Goal: Transaction & Acquisition: Book appointment/travel/reservation

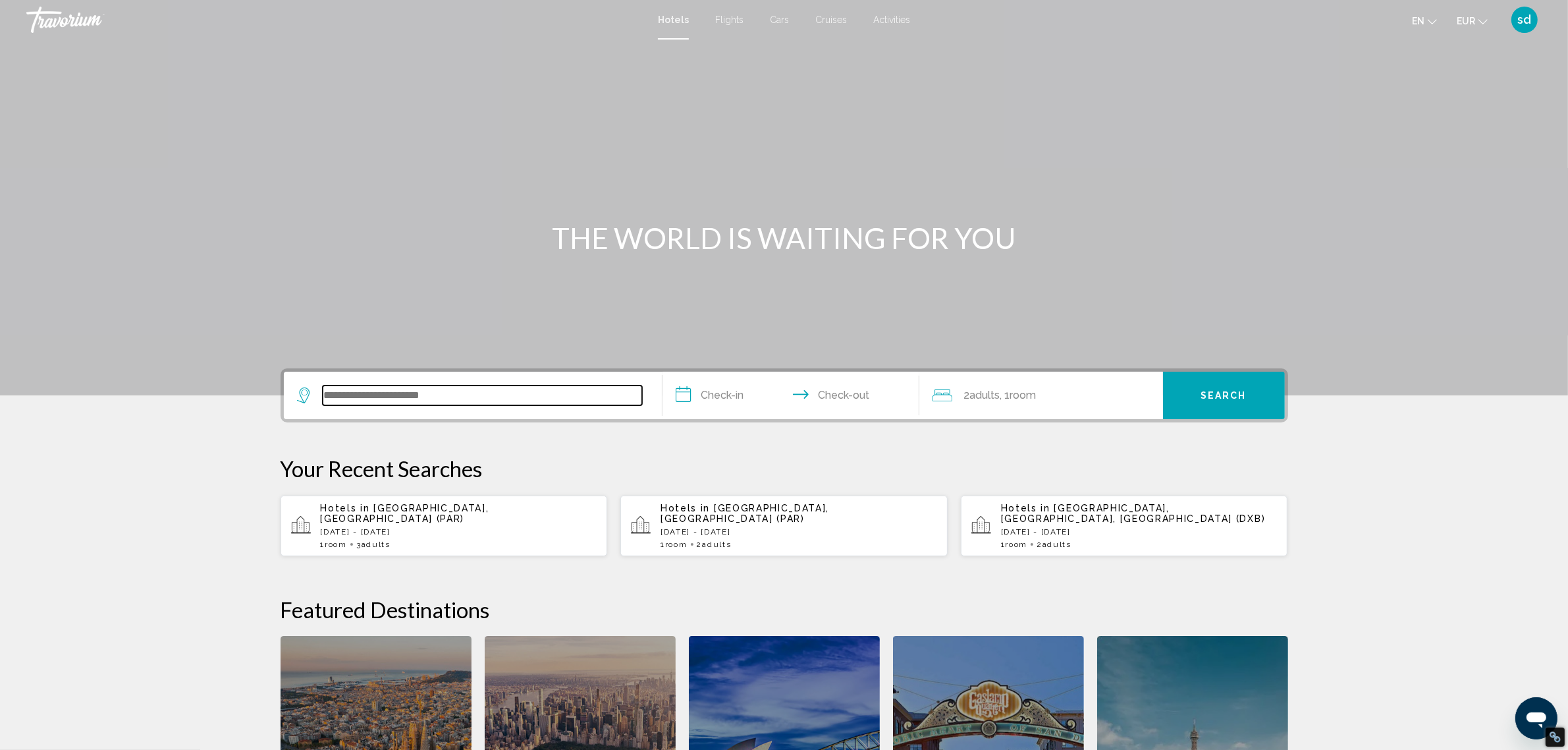
click at [347, 391] on input "Search widget" at bounding box center [482, 395] width 319 height 19
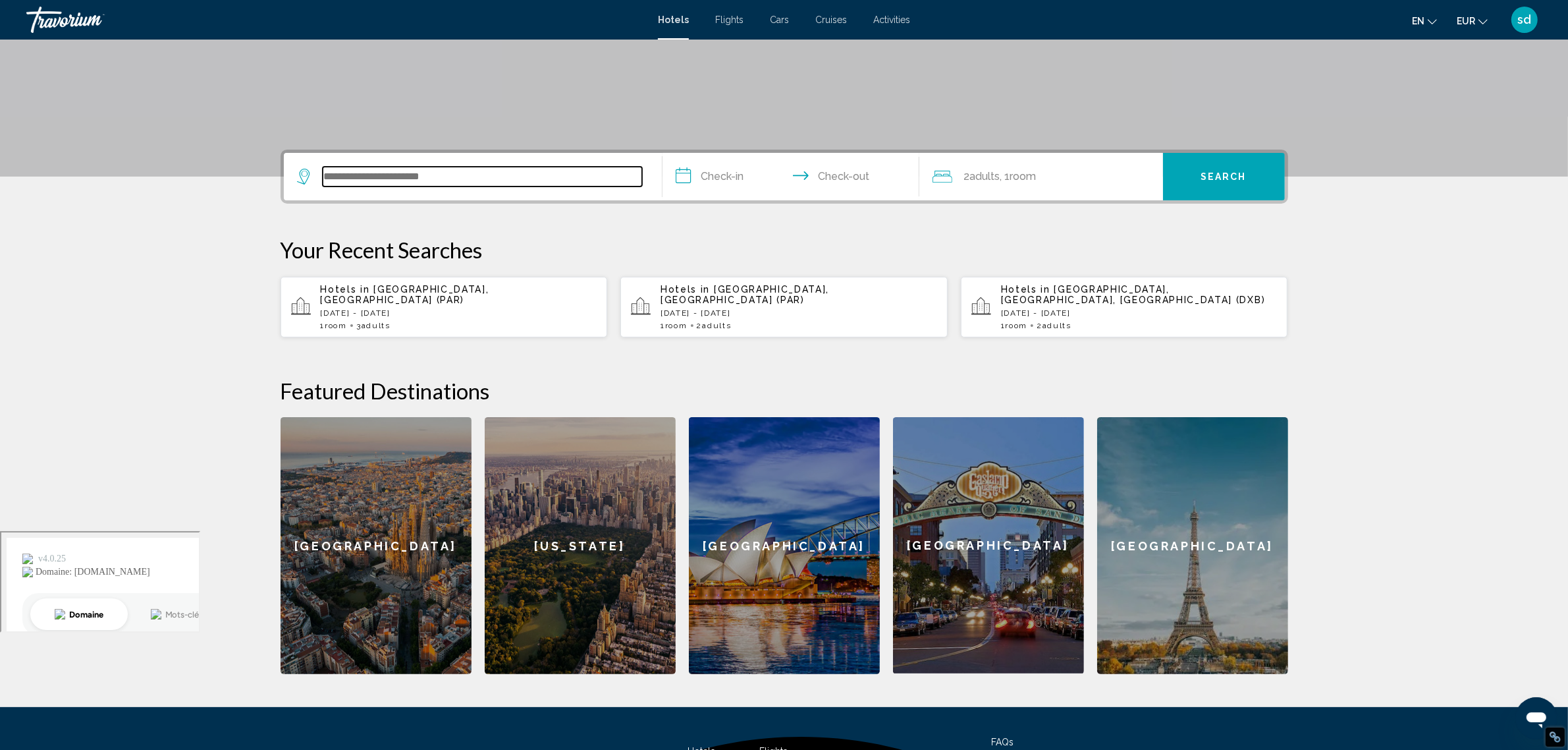
scroll to position [325, 0]
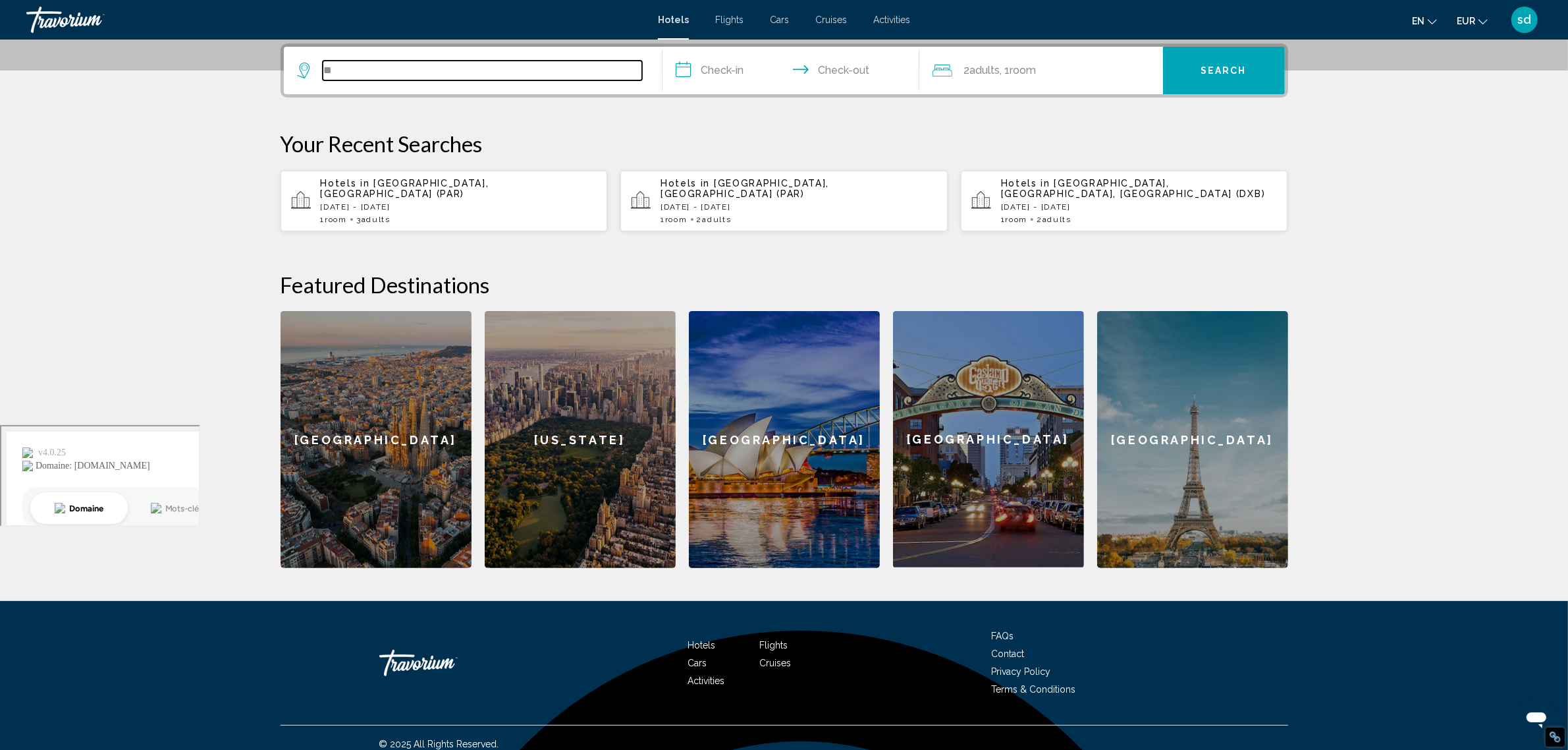
type input "*"
click at [596, 74] on input "Search widget" at bounding box center [482, 71] width 319 height 19
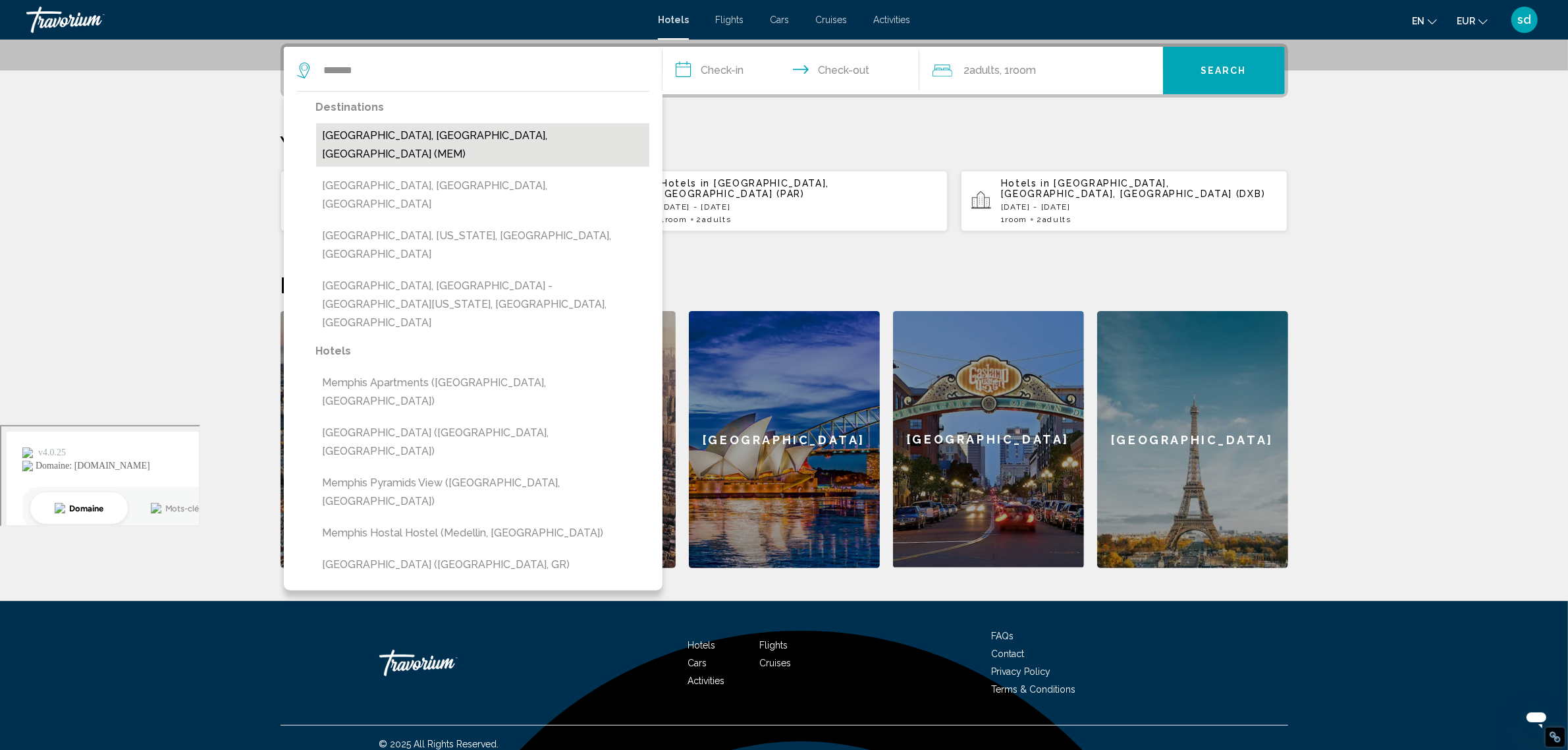
click at [450, 137] on button "[GEOGRAPHIC_DATA], [GEOGRAPHIC_DATA], [GEOGRAPHIC_DATA] (MEM)" at bounding box center [482, 145] width 333 height 43
type input "**********"
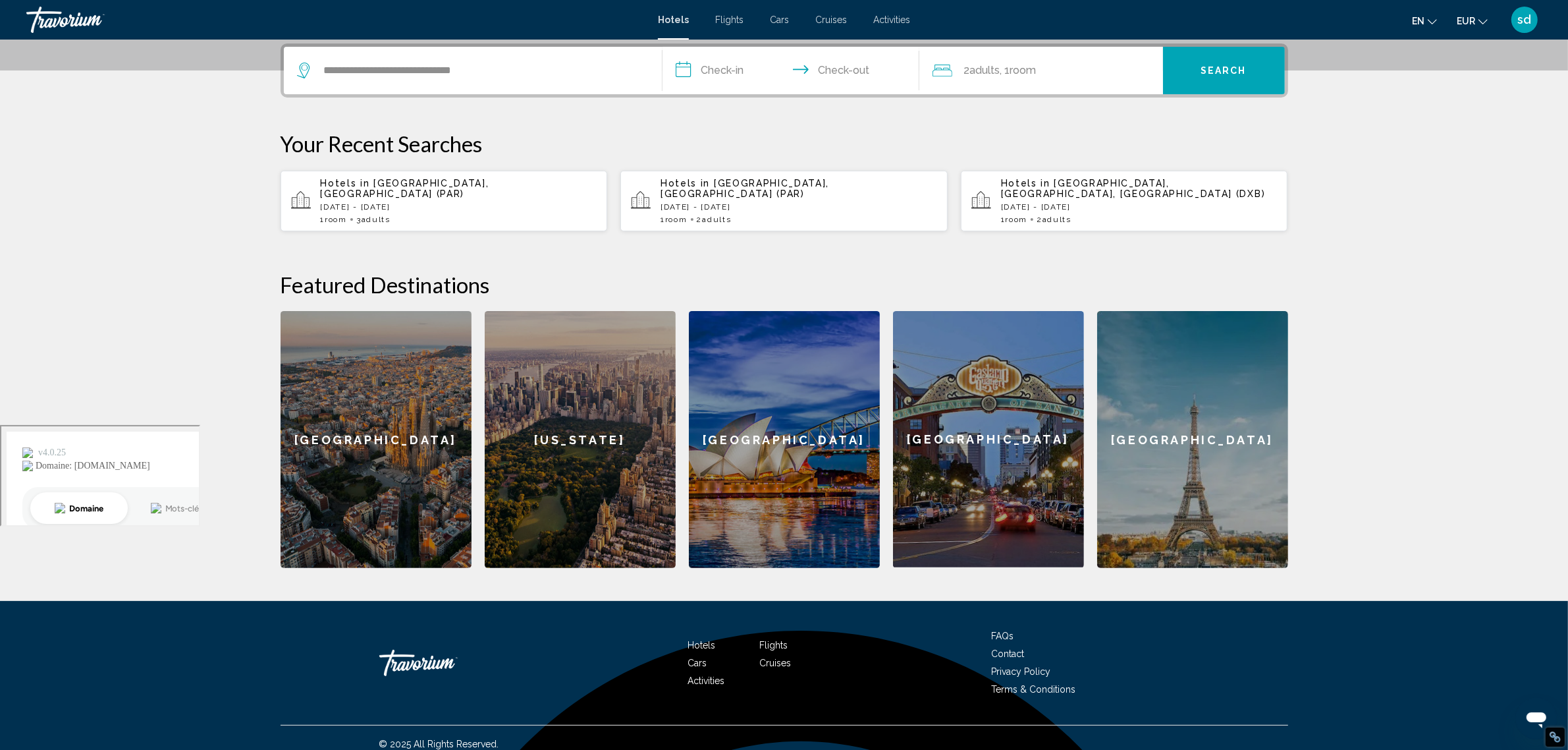
click at [721, 76] on input "**********" at bounding box center [793, 72] width 262 height 51
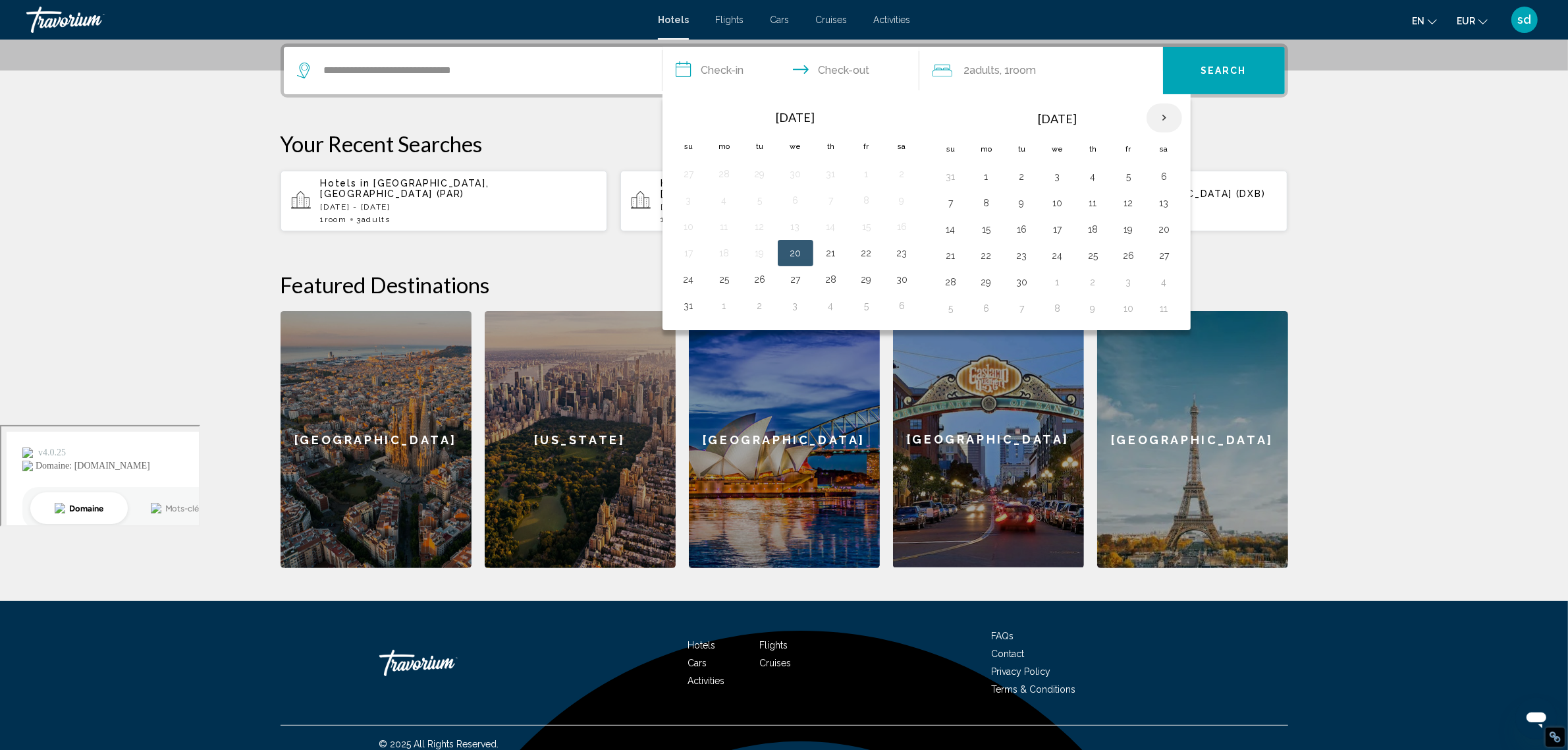
click at [1168, 116] on th "Next month" at bounding box center [1164, 117] width 35 height 29
click at [1168, 176] on button "4" at bounding box center [1164, 176] width 21 height 19
click at [1169, 206] on button "11" at bounding box center [1164, 203] width 21 height 19
type input "**********"
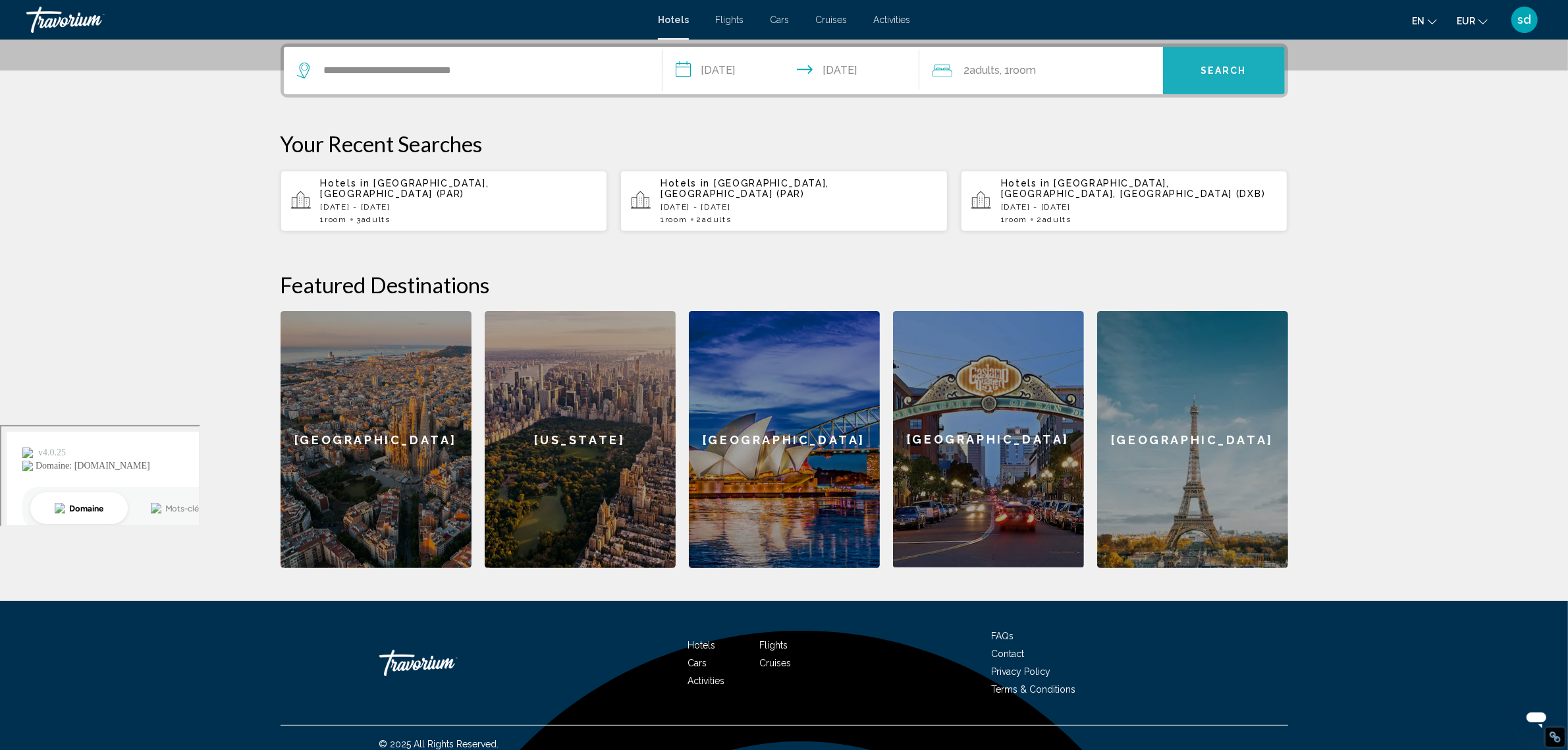
click at [1216, 69] on span "Search" at bounding box center [1223, 71] width 46 height 11
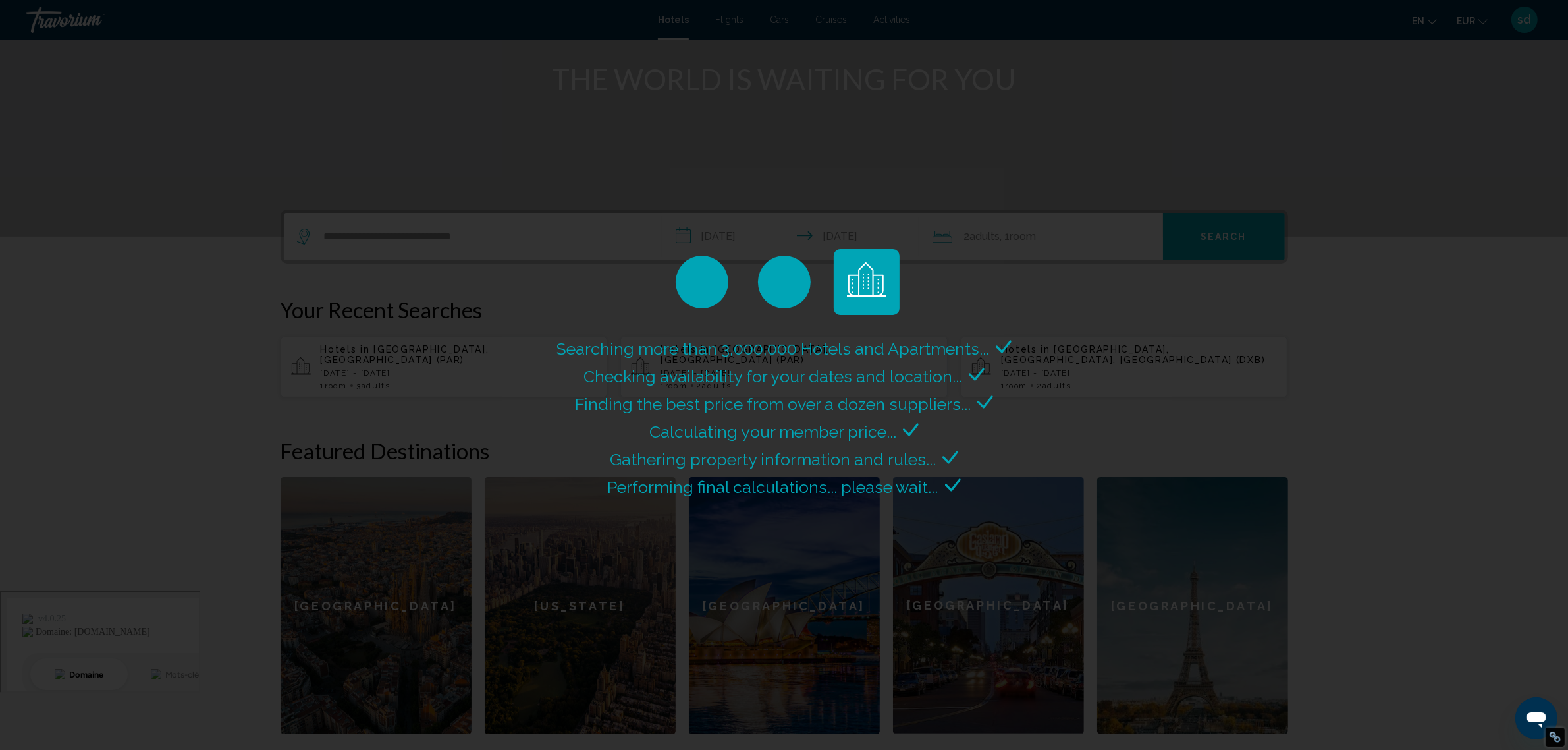
scroll to position [41, 0]
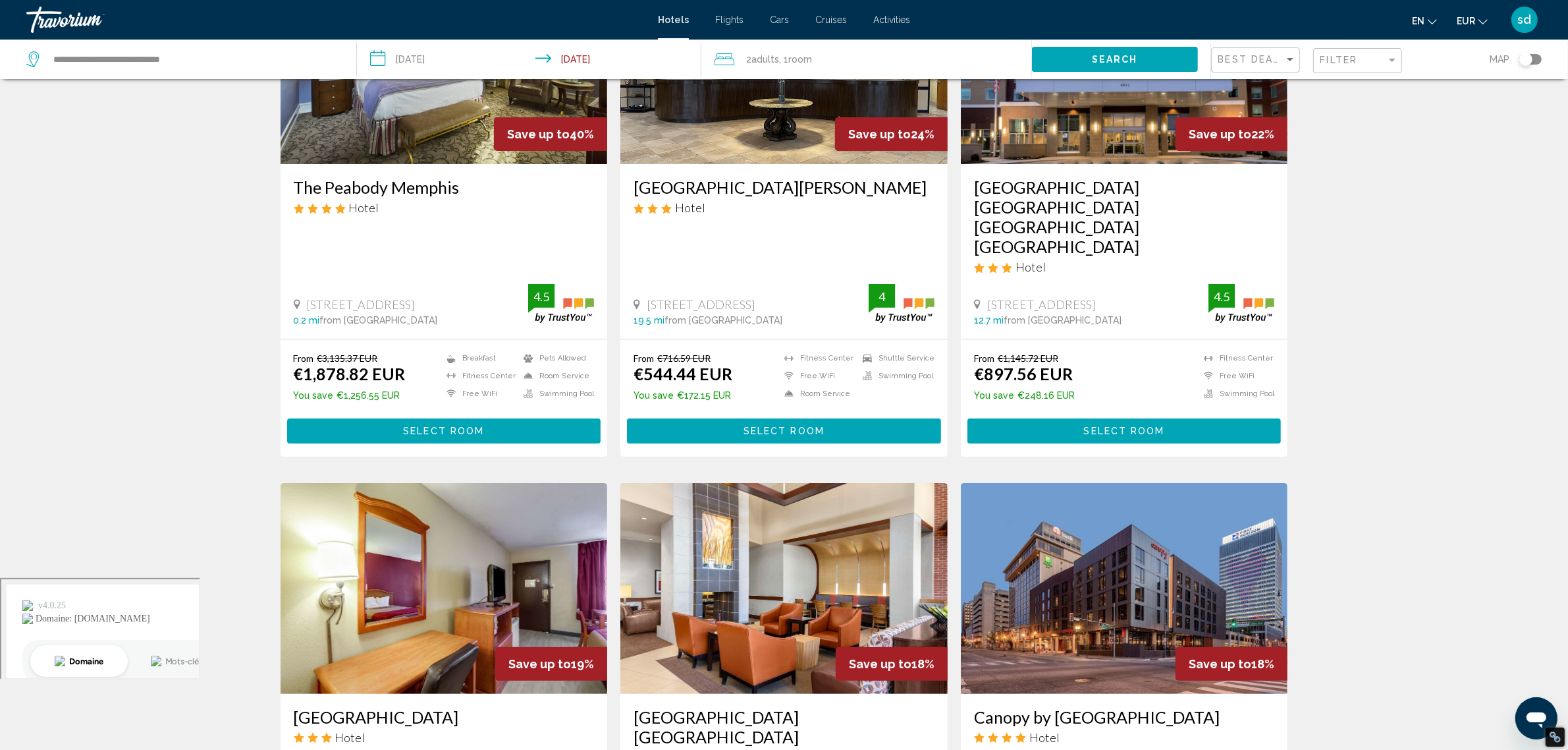
scroll to position [173, 0]
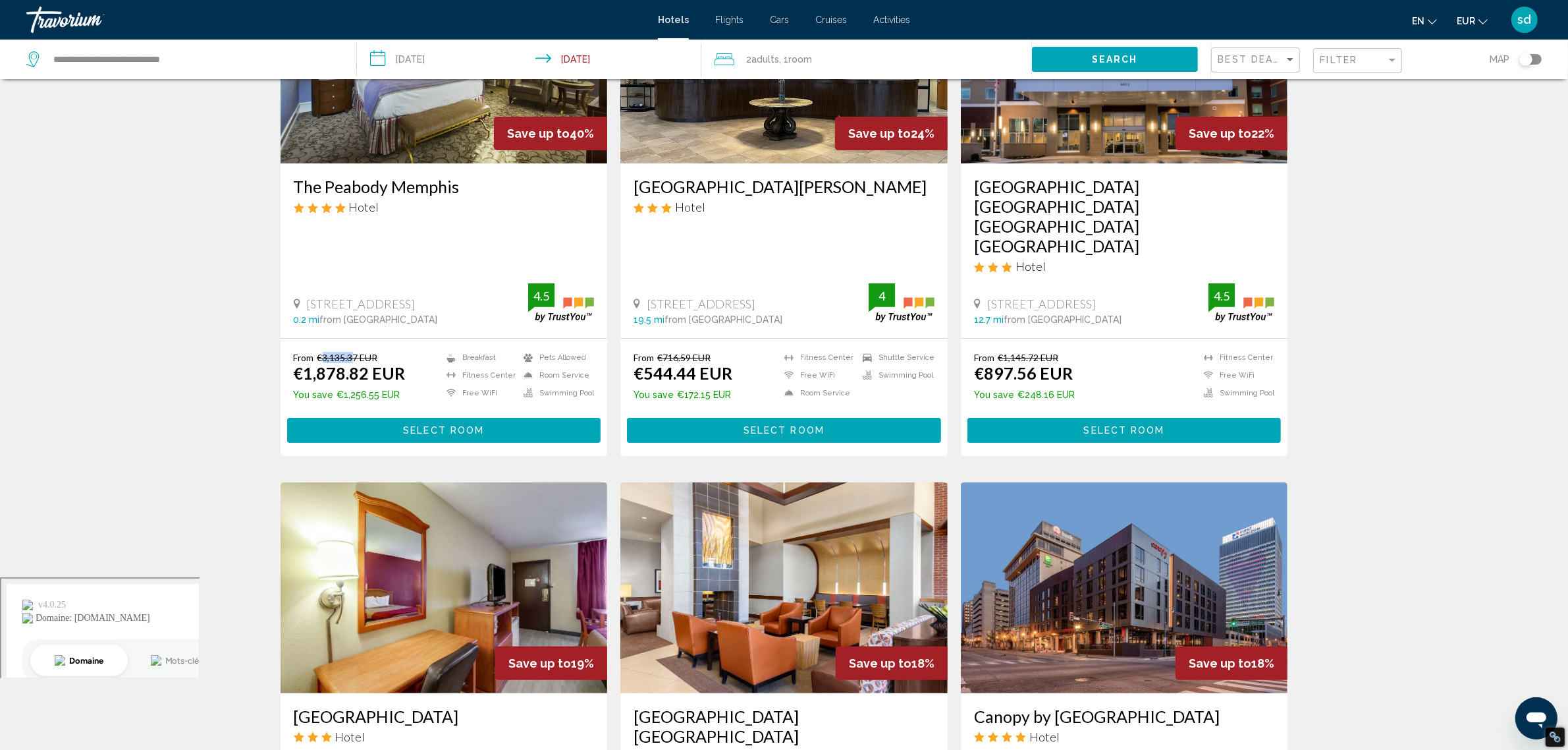
drag, startPoint x: 321, startPoint y: 319, endPoint x: 356, endPoint y: 317, distance: 35.1
type textarea "*******"
click at [356, 352] on del "€3,135.37 EUR" at bounding box center [347, 357] width 61 height 11
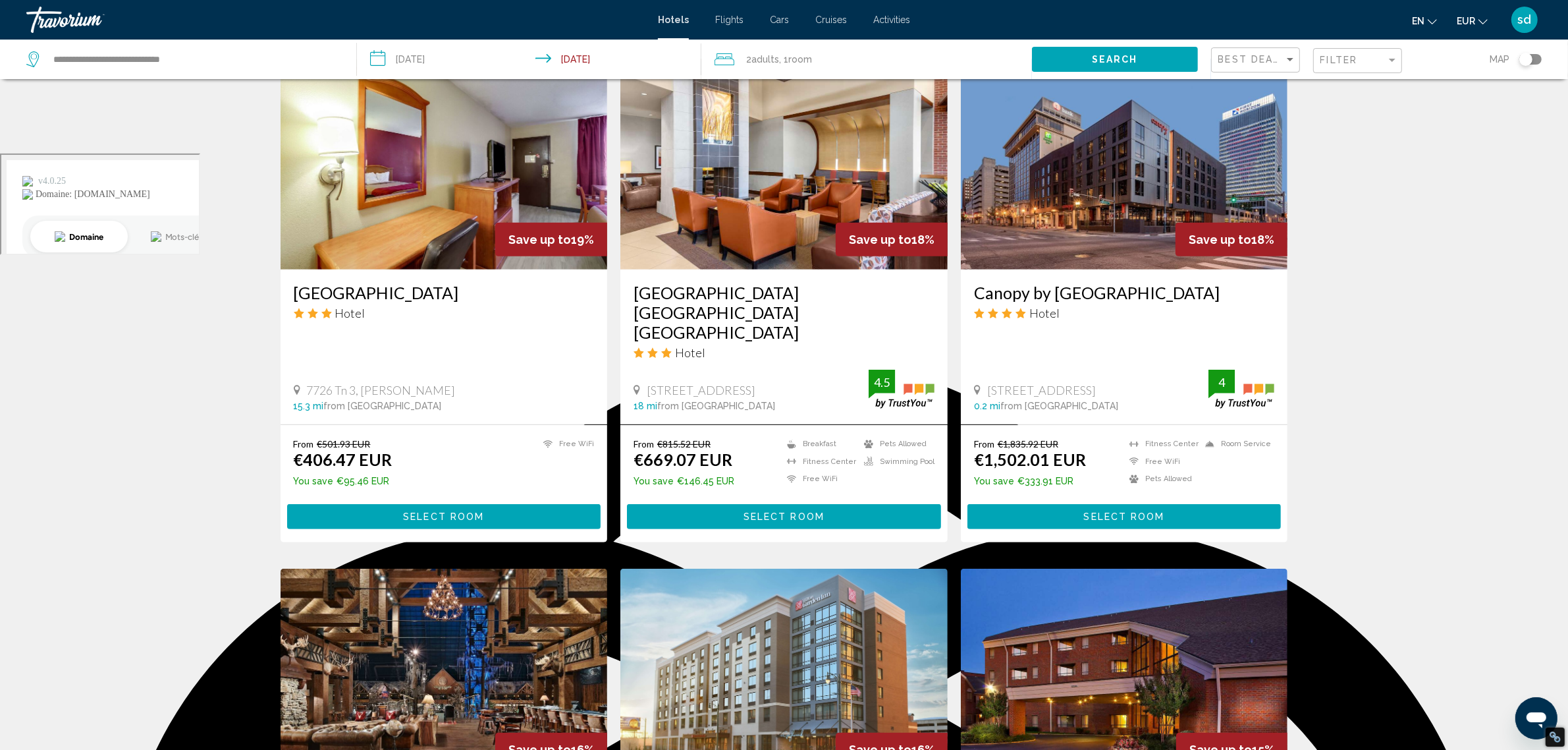
scroll to position [587, 0]
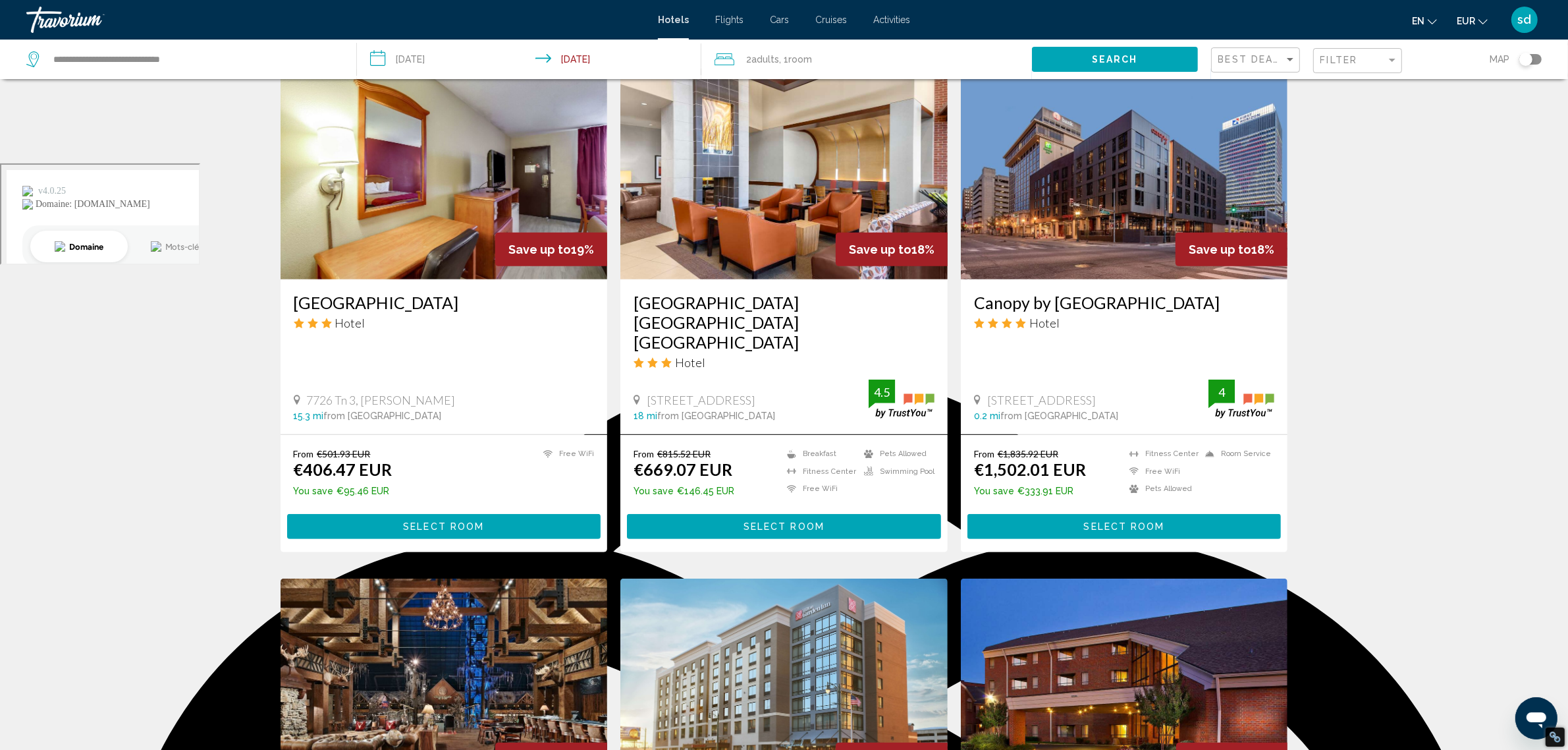
click at [1246, 53] on div "Best Deals" at bounding box center [1258, 61] width 78 height 25
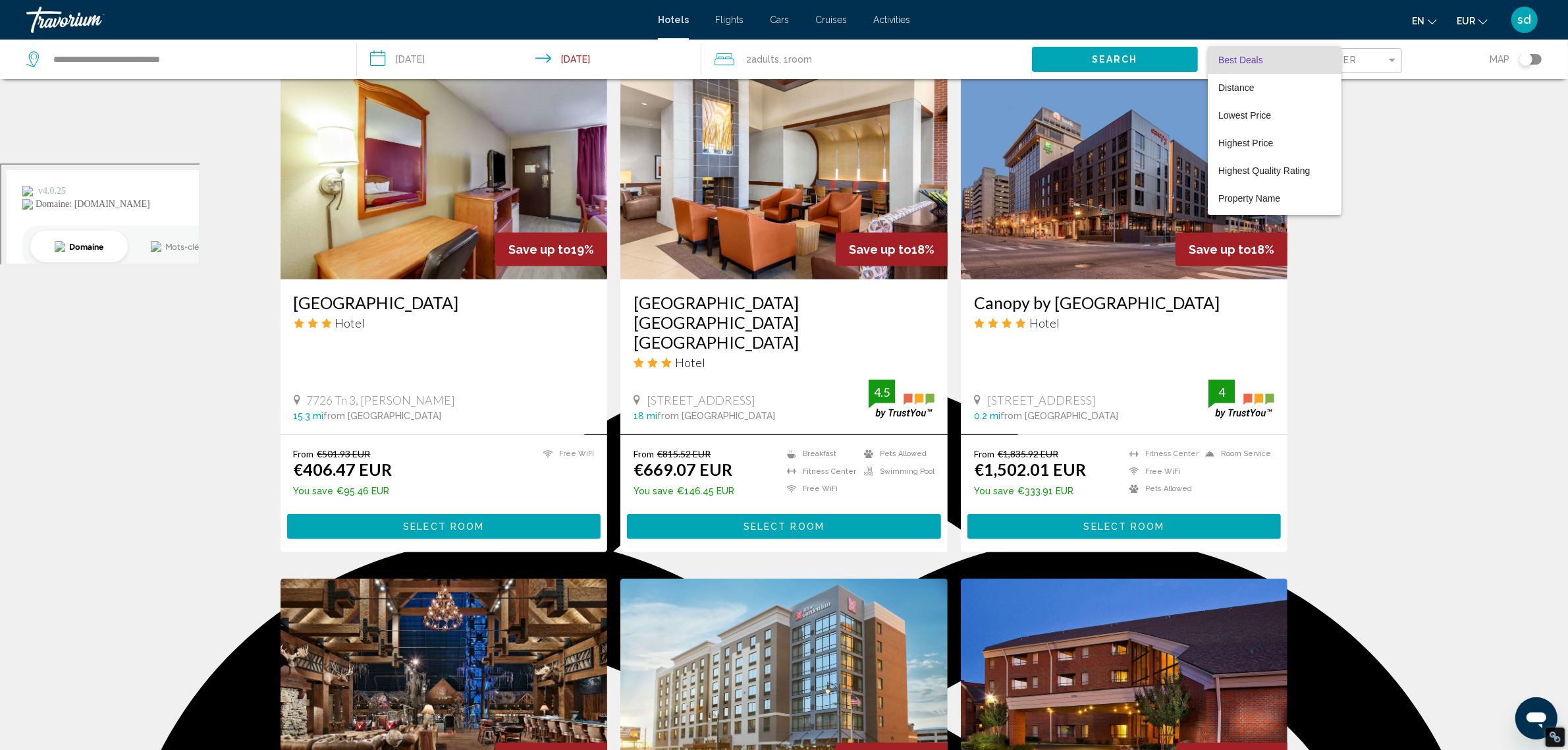
click at [1430, 302] on div at bounding box center [784, 375] width 1568 height 750
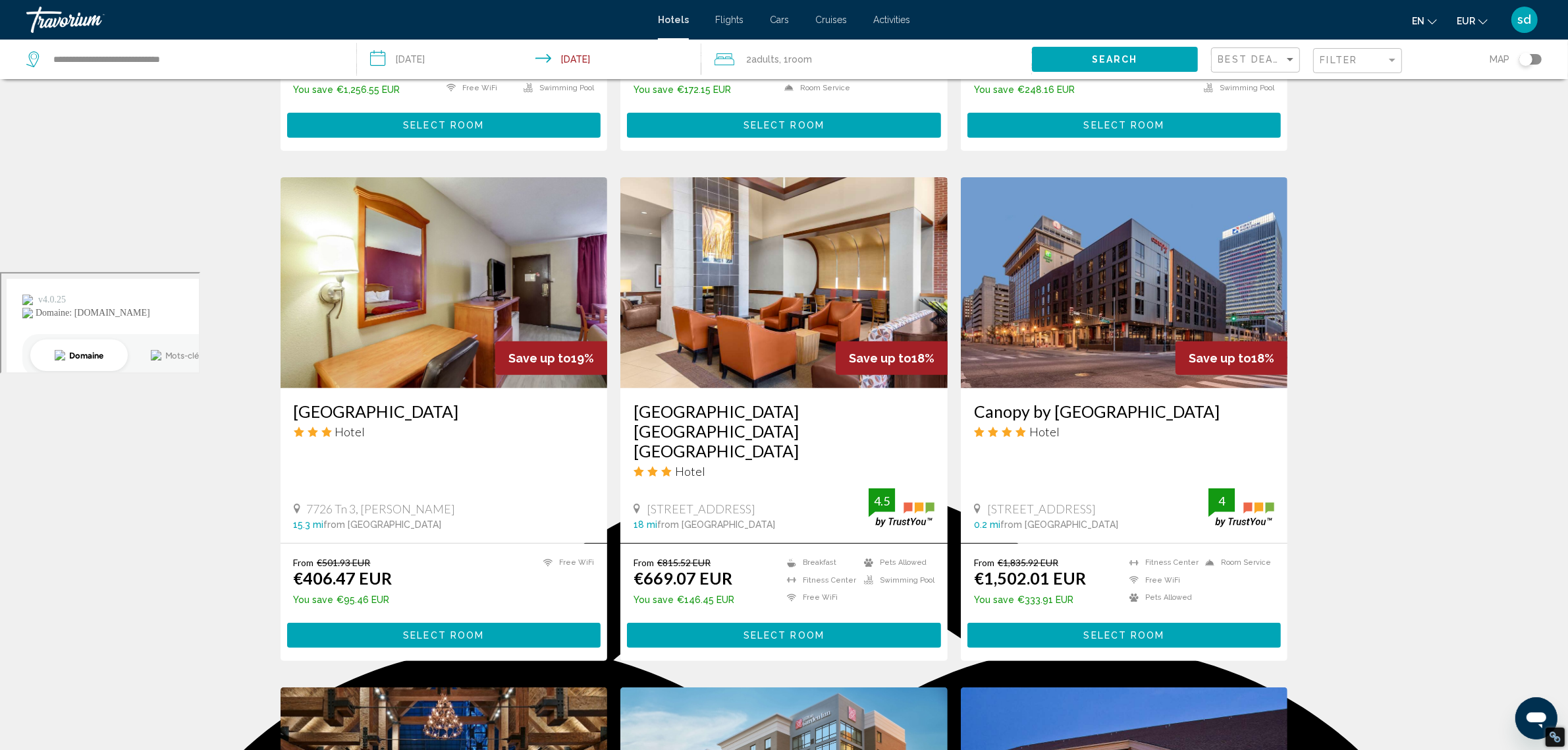
scroll to position [0, 0]
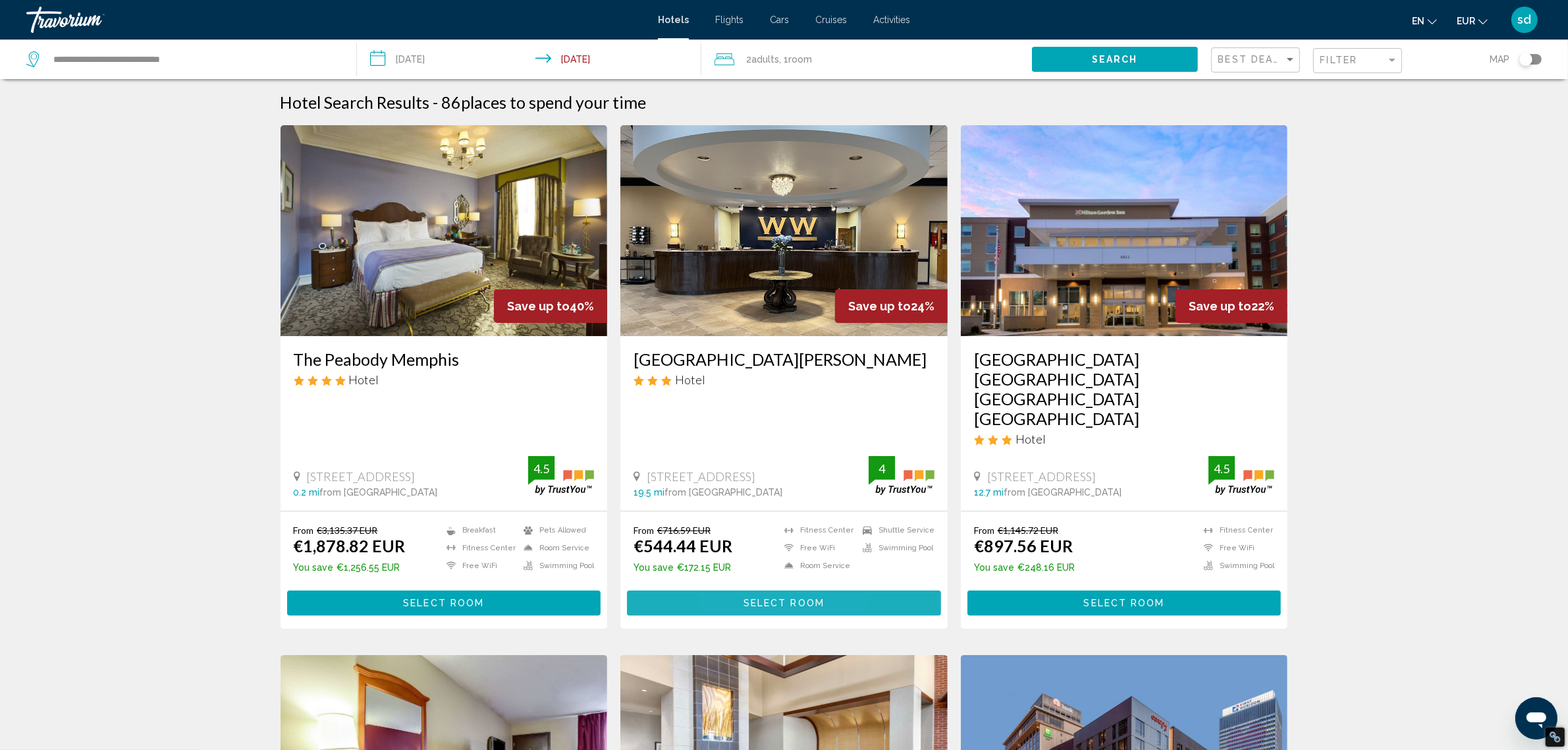
click at [736, 590] on button "Select Room" at bounding box center [784, 603] width 314 height 25
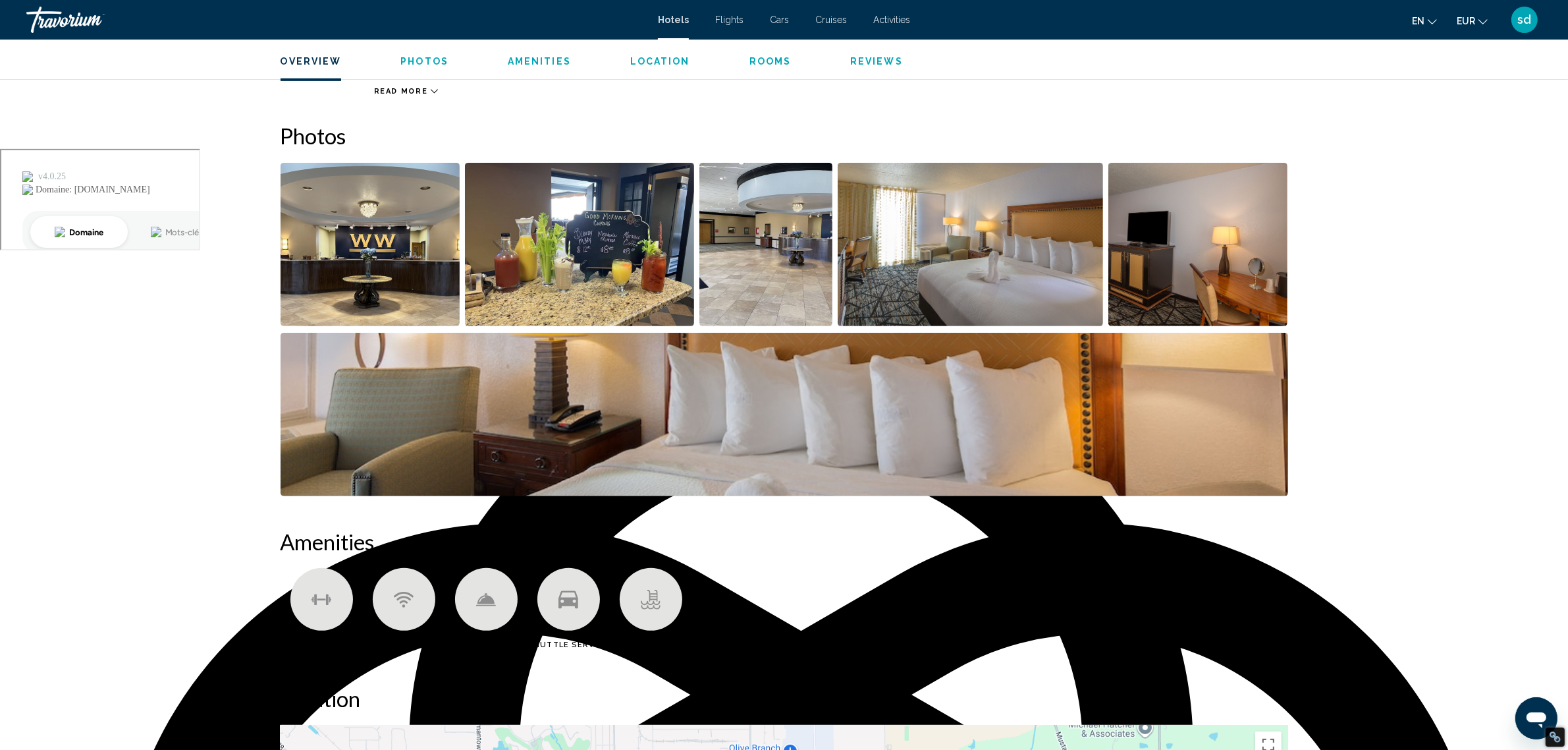
scroll to position [602, 0]
click at [877, 409] on img "Open full-screen image slider" at bounding box center [784, 413] width 1008 height 163
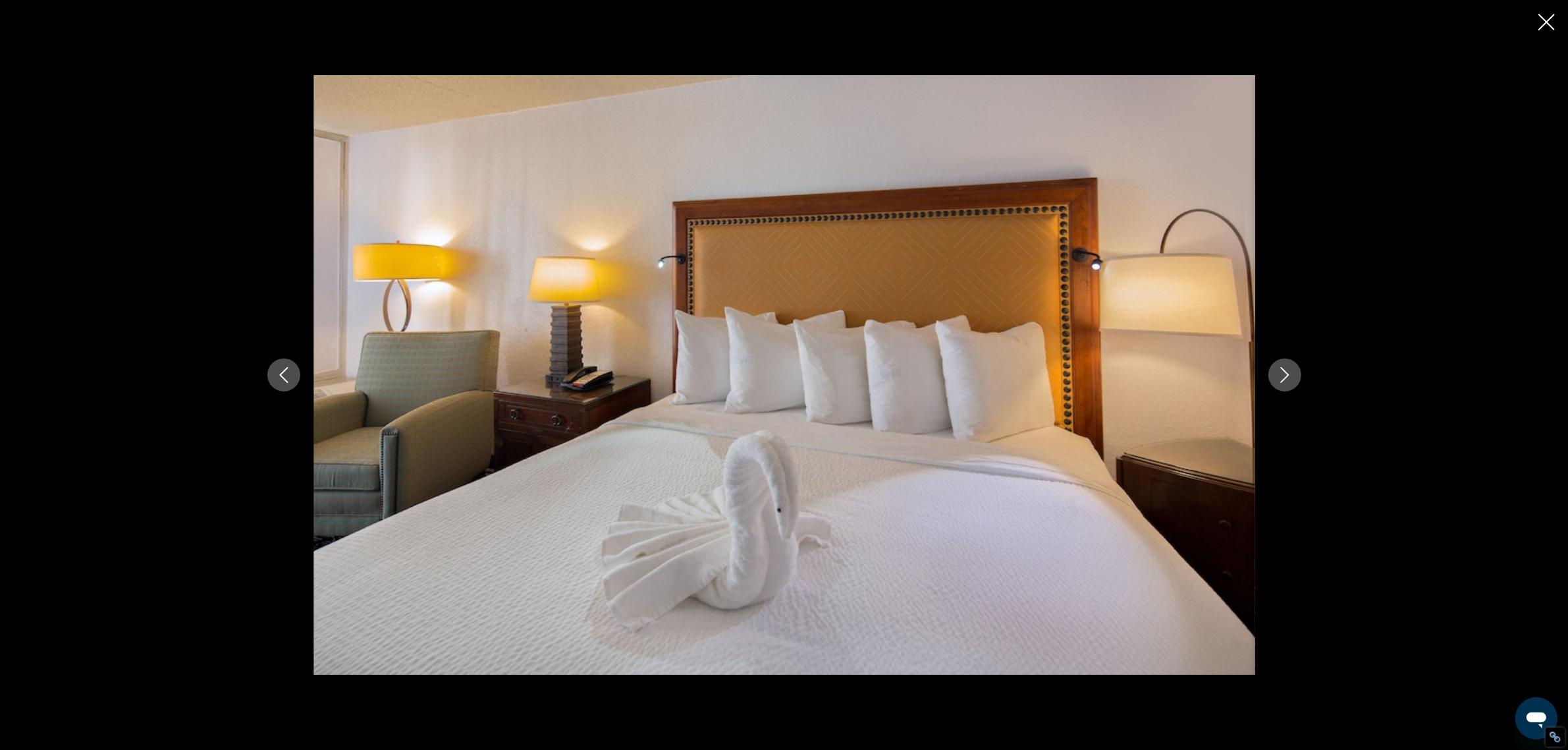
click at [1542, 20] on icon "Close slideshow" at bounding box center [1547, 22] width 17 height 17
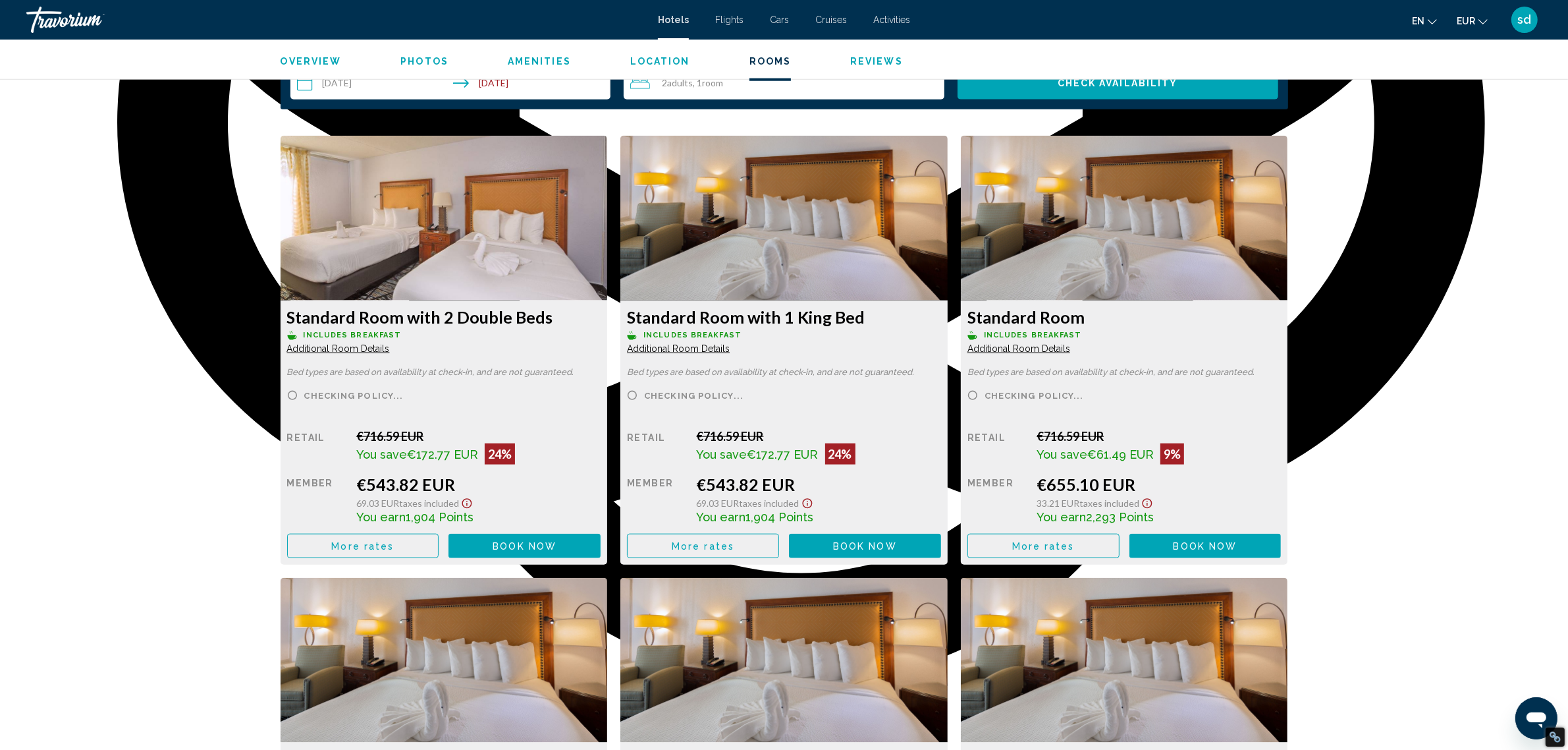
scroll to position [1732, 0]
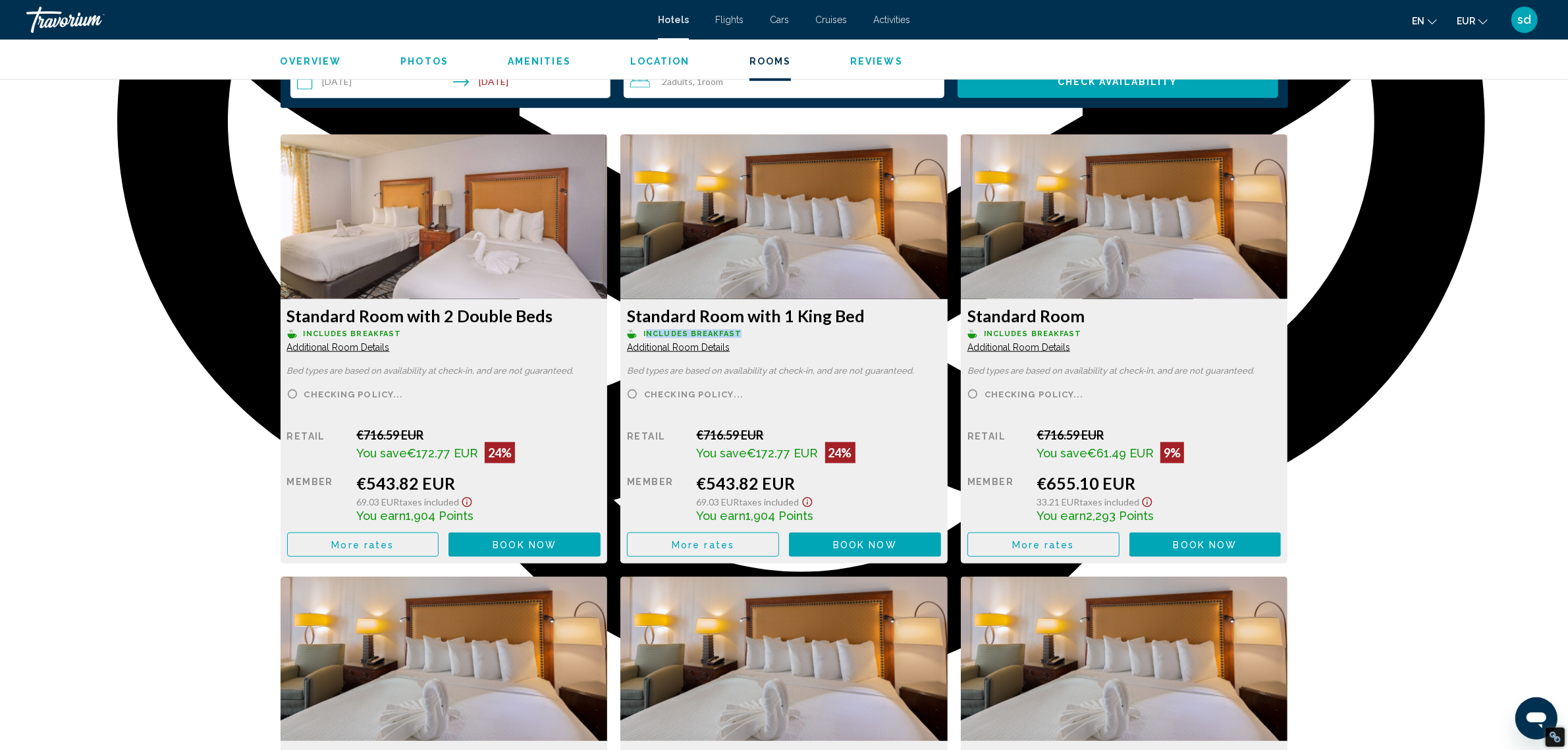
drag, startPoint x: 646, startPoint y: 325, endPoint x: 741, endPoint y: 324, distance: 95.0
click at [601, 329] on p "Includes Breakfast" at bounding box center [444, 334] width 314 height 10
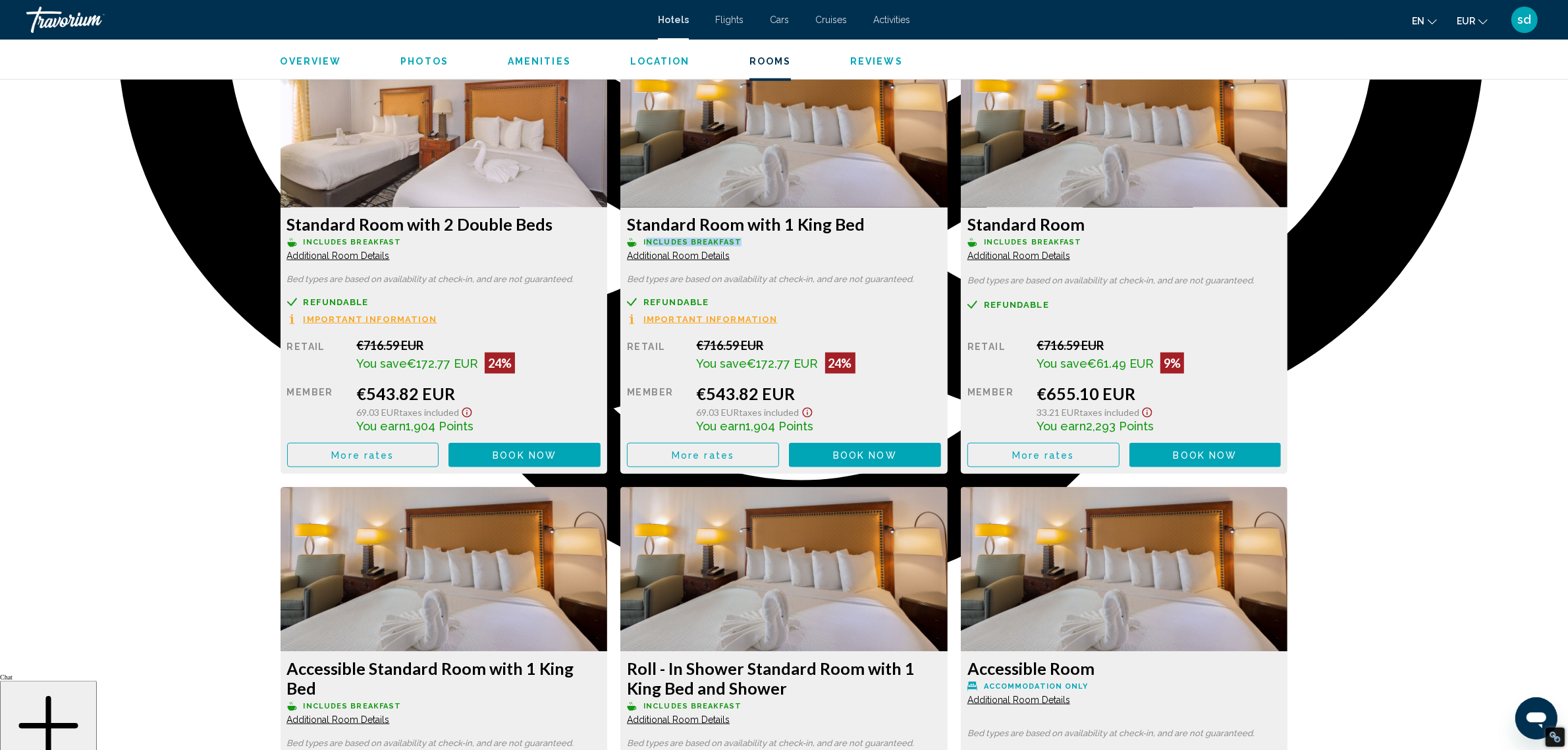
scroll to position [1820, 0]
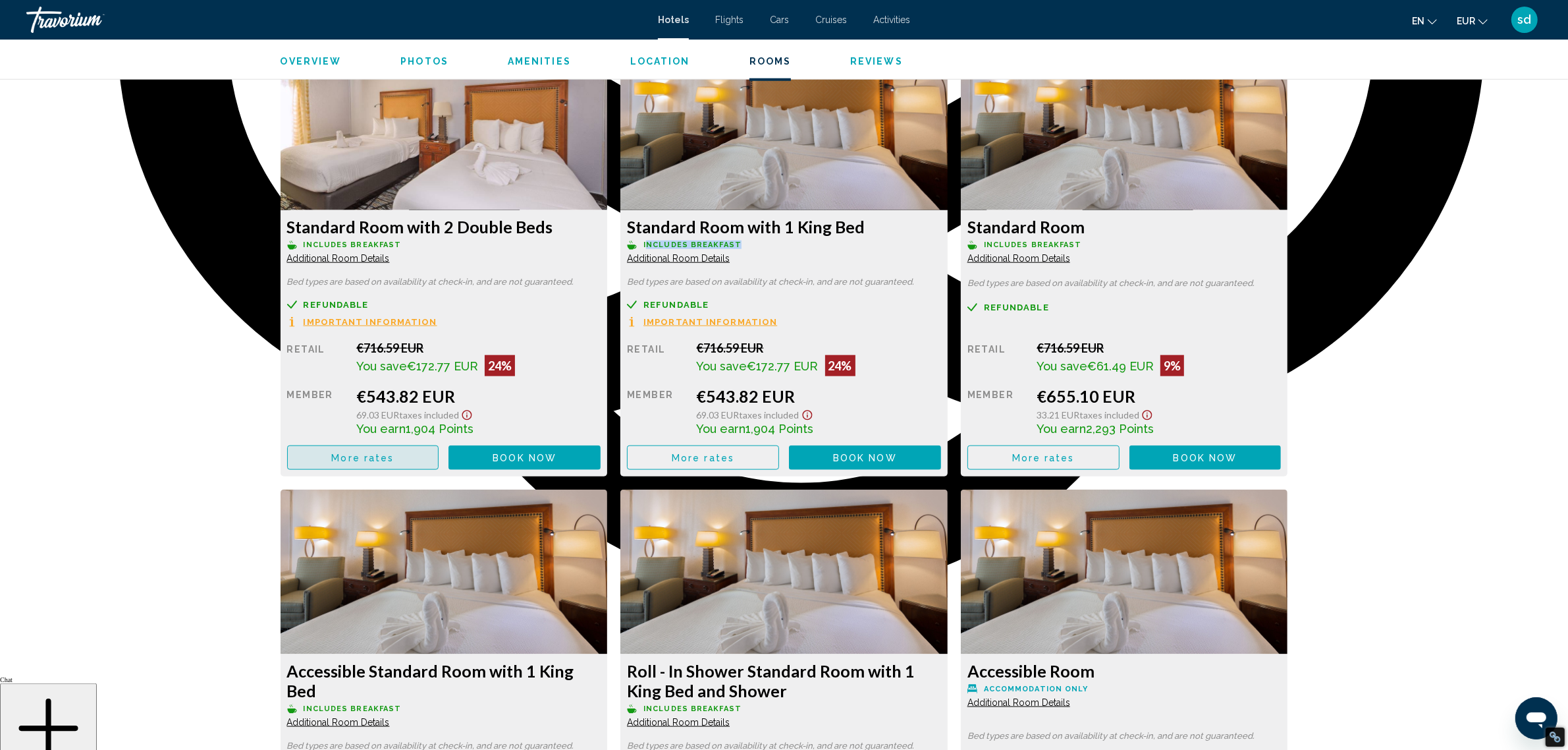
click at [364, 453] on span "More rates" at bounding box center [362, 458] width 63 height 11
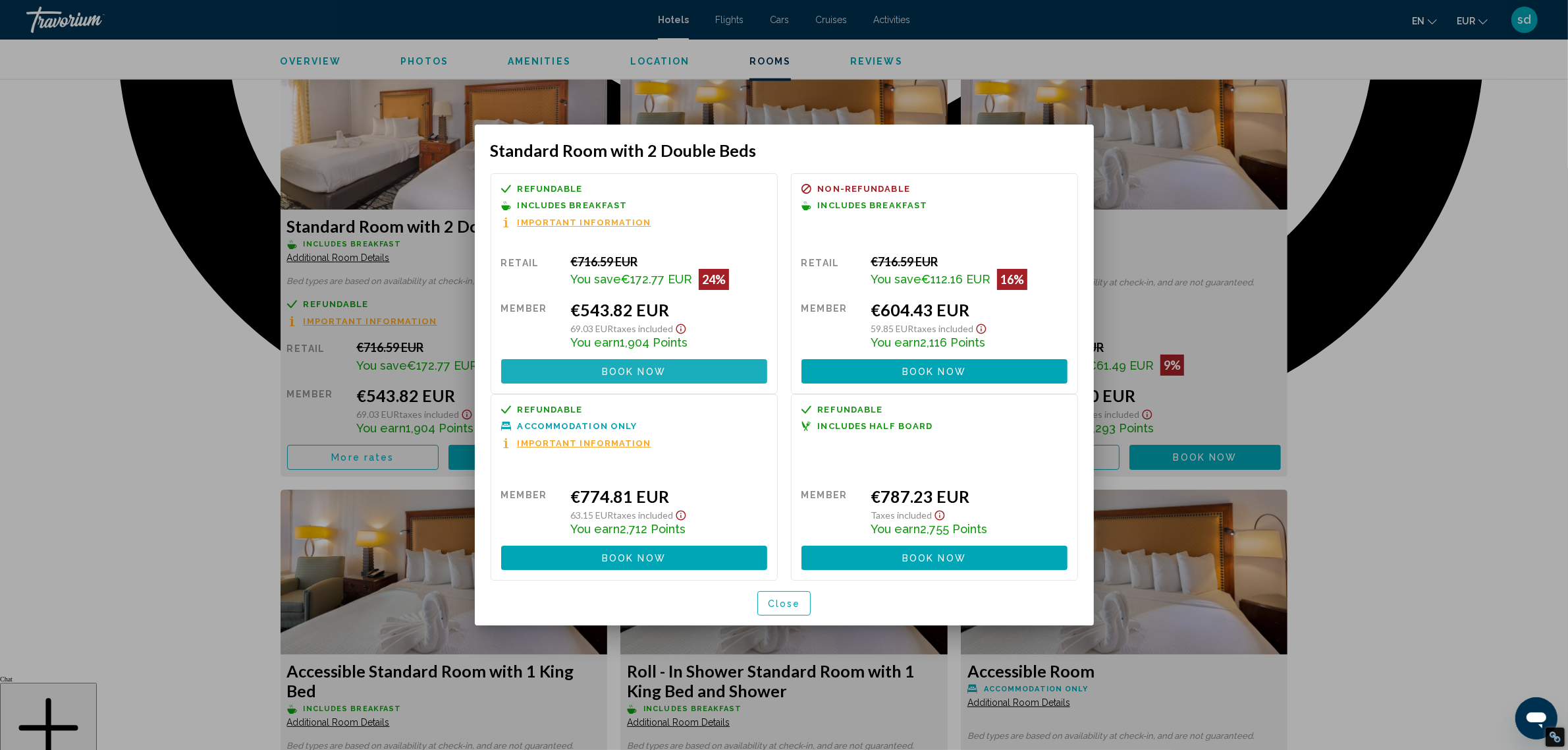
click at [652, 371] on span "Book now" at bounding box center [634, 371] width 63 height 11
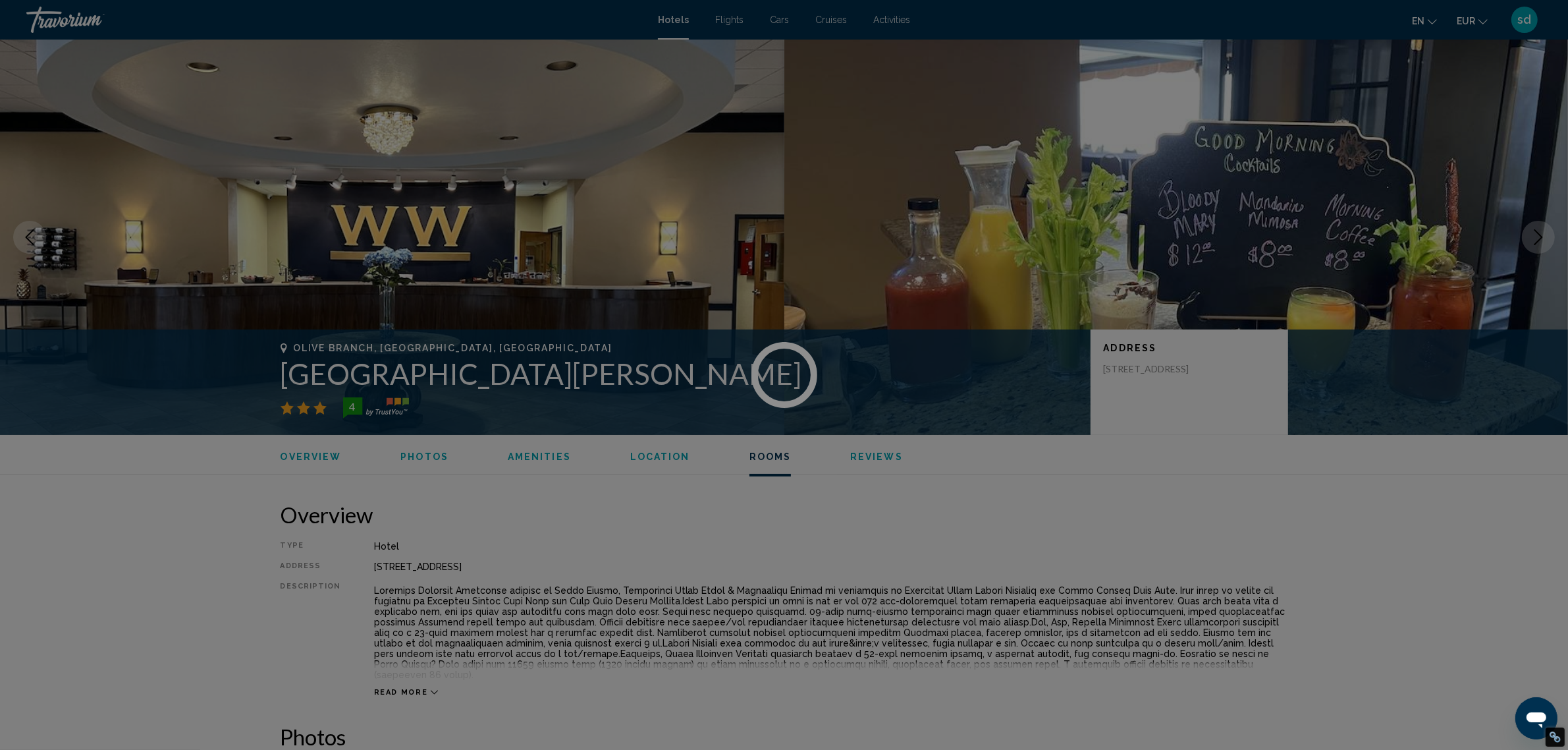
scroll to position [1820, 0]
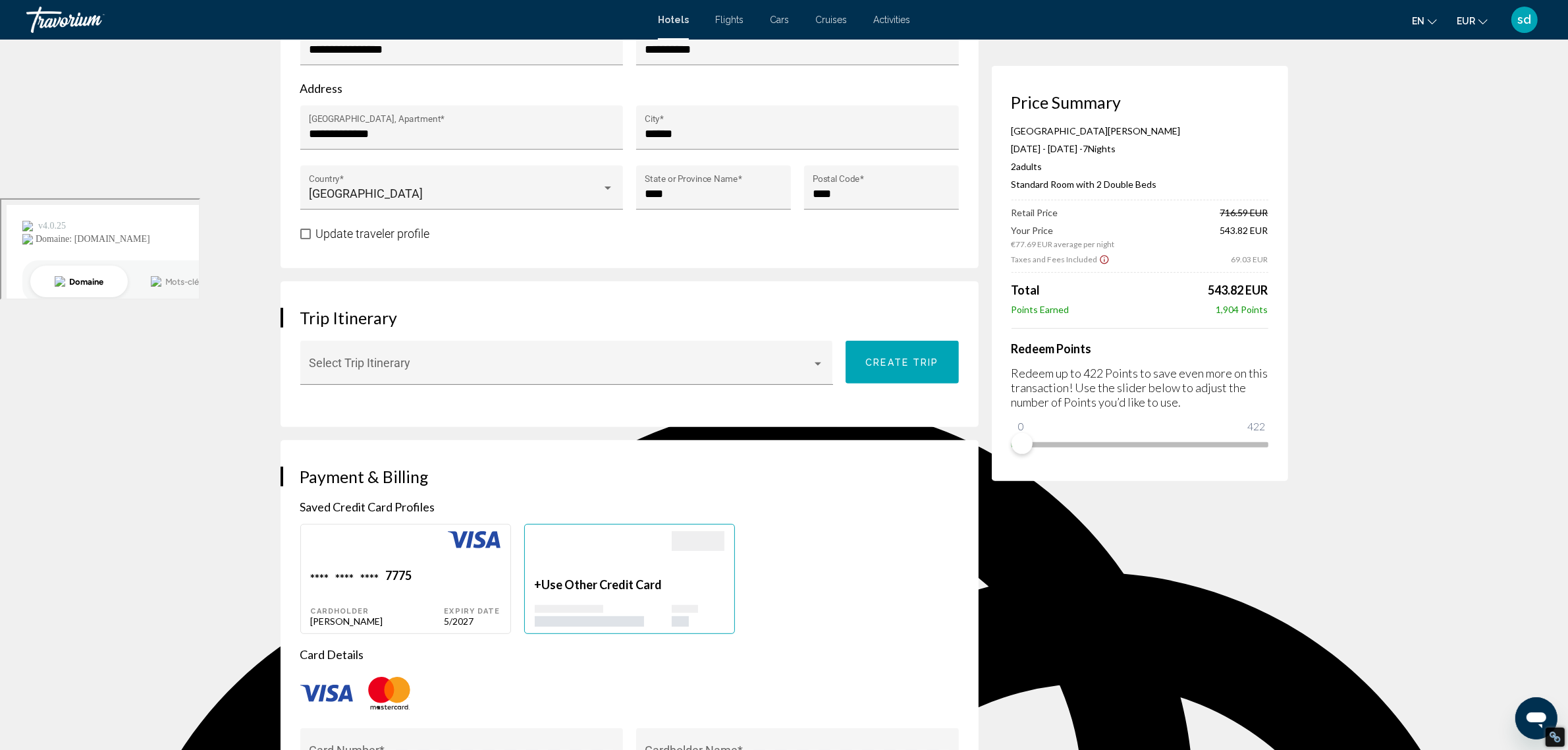
scroll to position [545, 0]
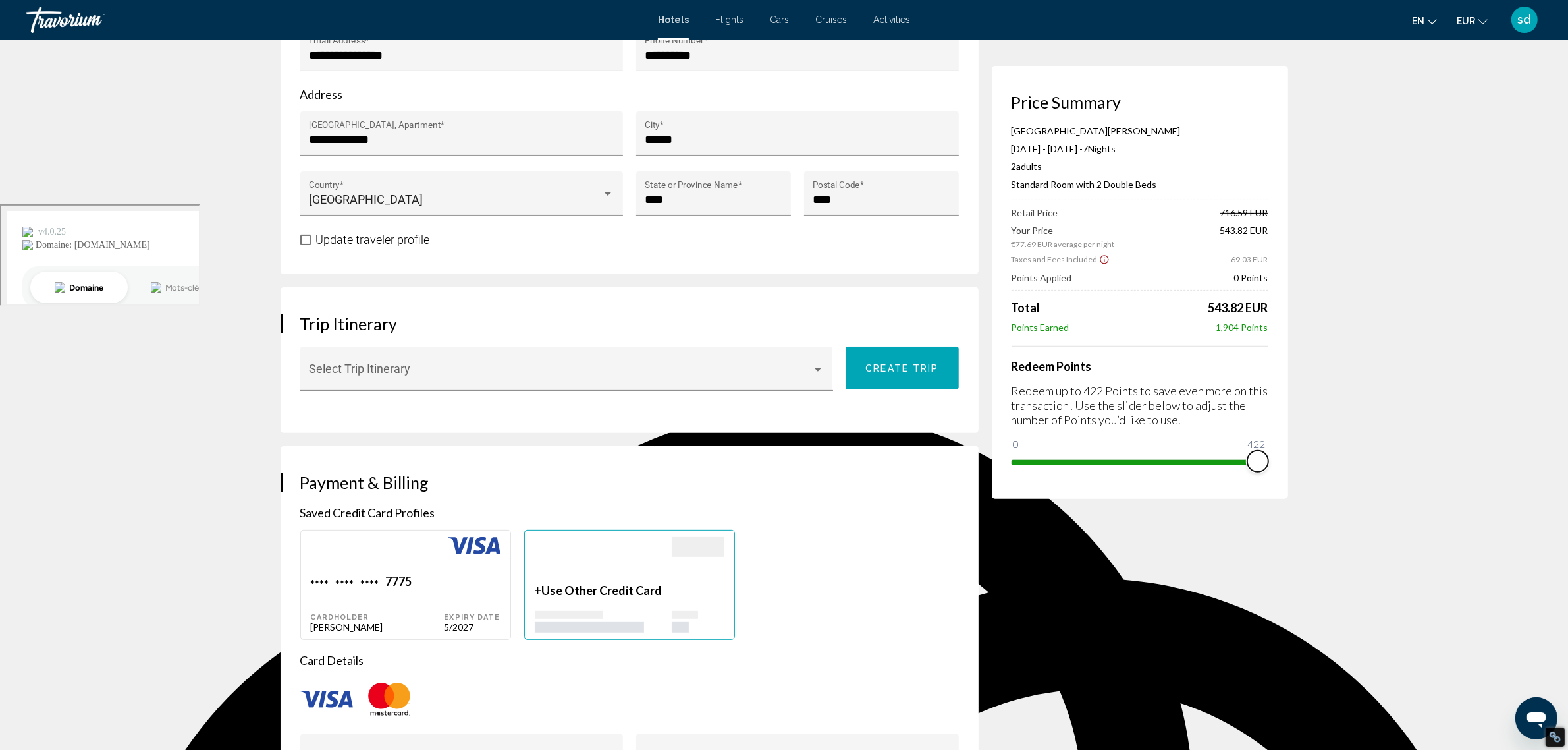
drag, startPoint x: 1015, startPoint y: 439, endPoint x: 1272, endPoint y: 448, distance: 257.2
click at [1272, 448] on div "Price Summary [GEOGRAPHIC_DATA][PERSON_NAME] [DATE] - [DATE] - 7 Night Nights 2…" at bounding box center [1140, 282] width 296 height 433
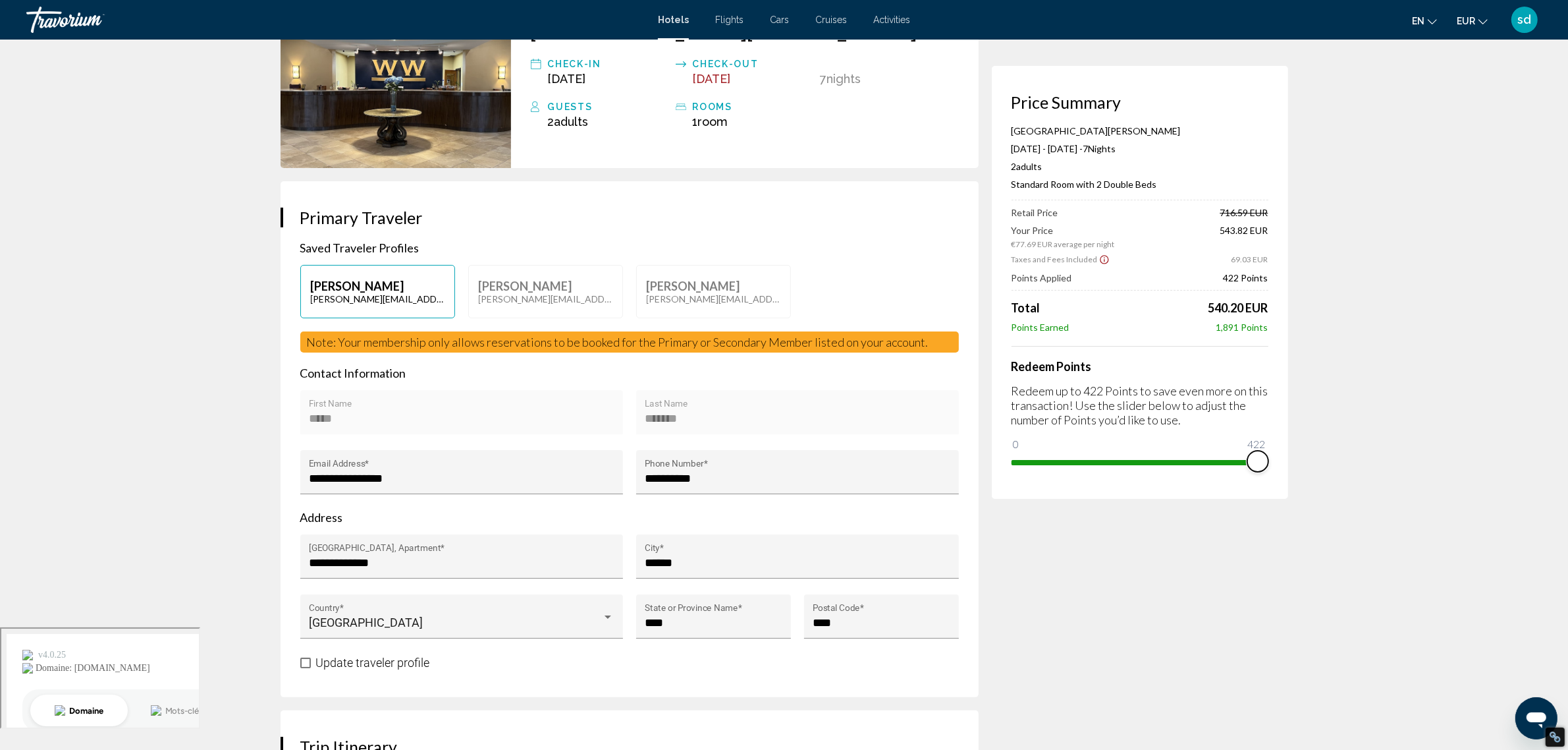
scroll to position [0, 0]
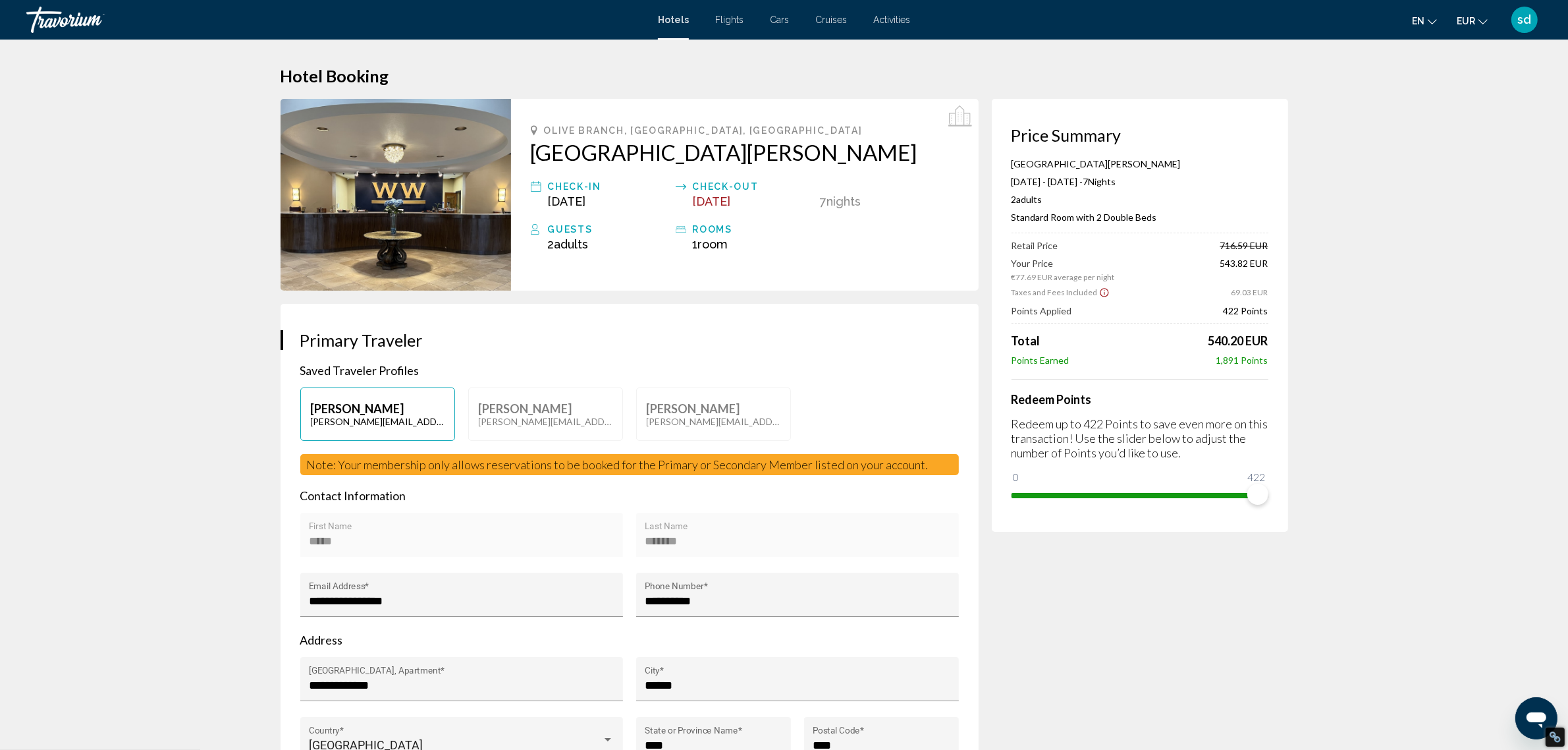
click at [727, 24] on span "Flights" at bounding box center [729, 19] width 28 height 11
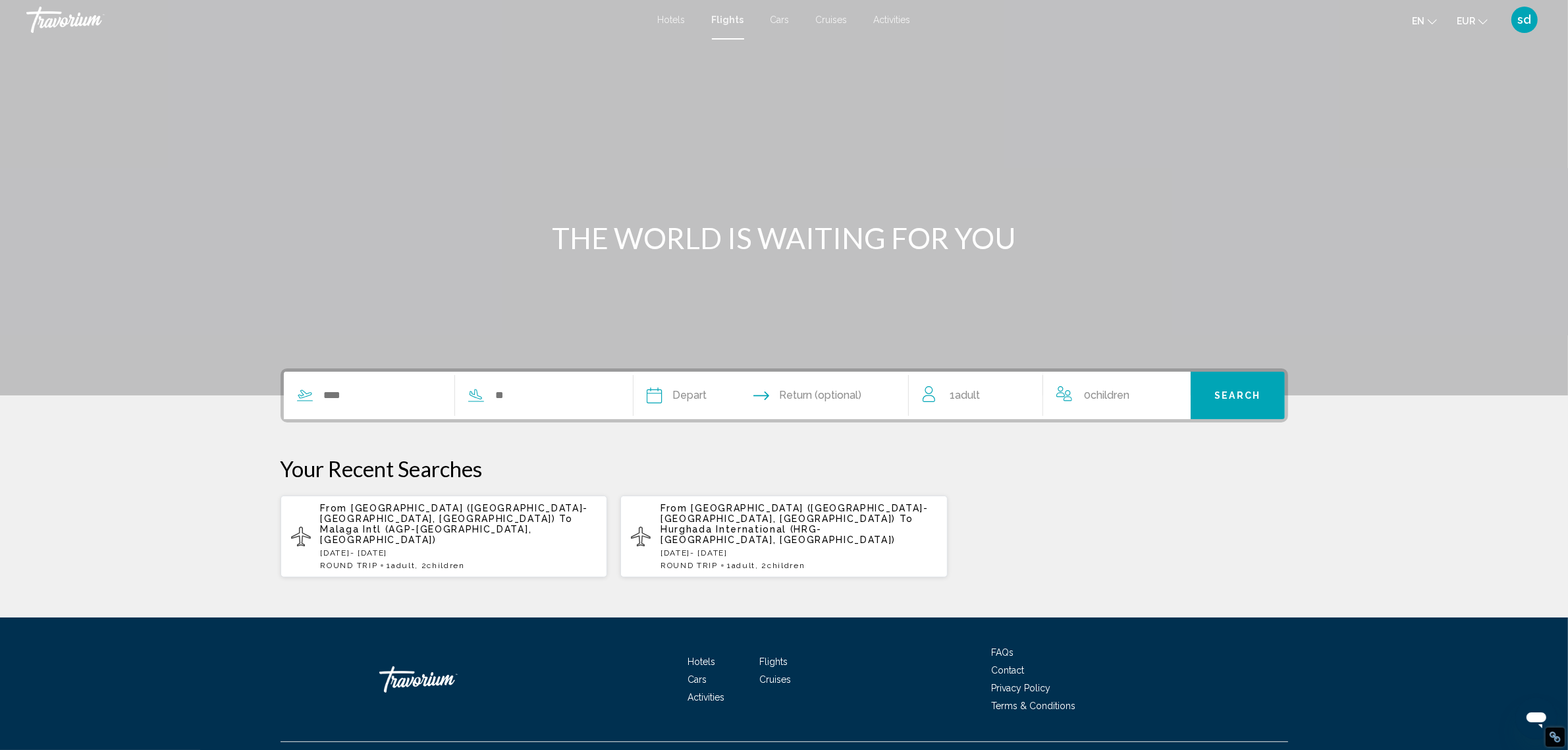
click at [780, 23] on span "Cars" at bounding box center [780, 19] width 19 height 11
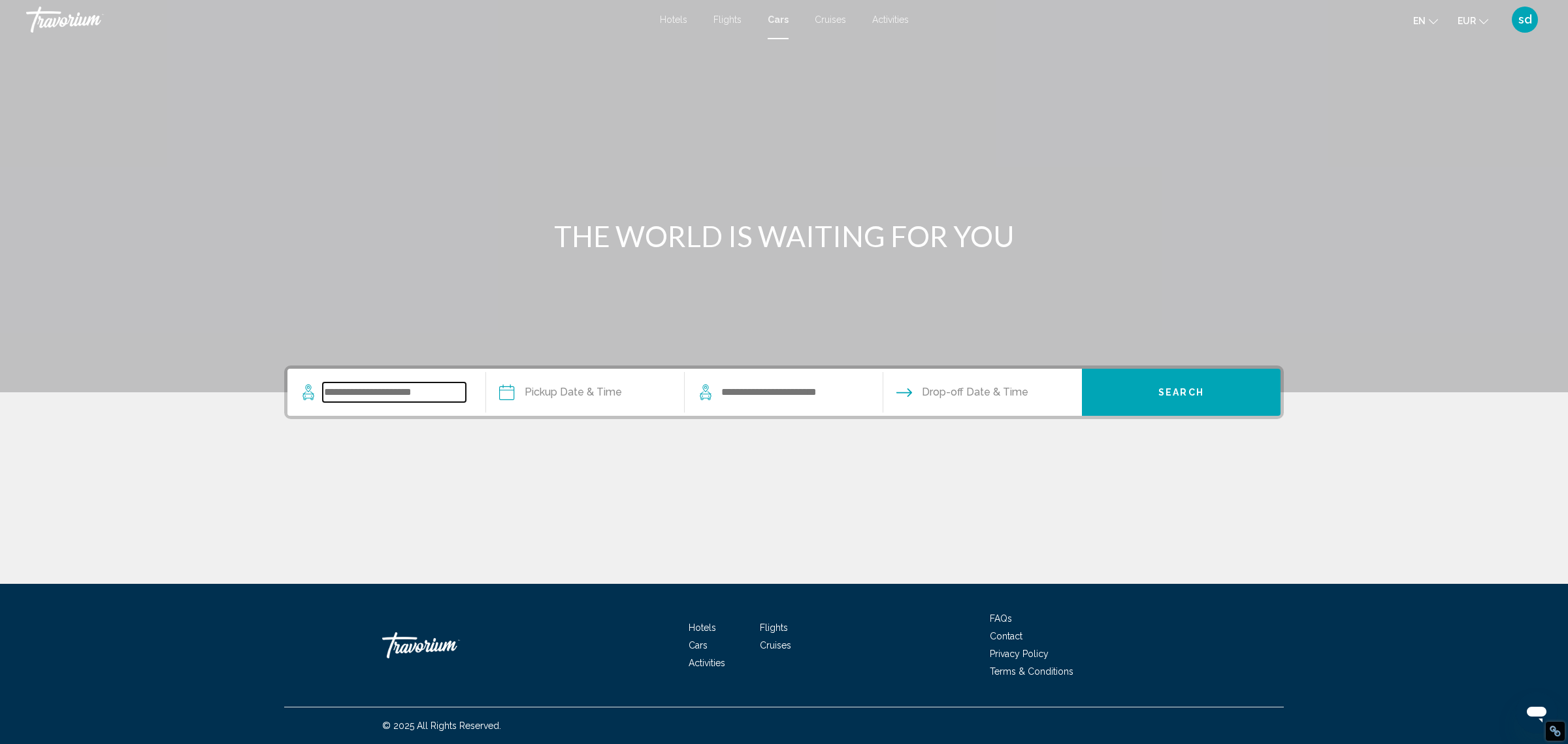
click at [401, 391] on input "Search widget" at bounding box center [395, 392] width 144 height 19
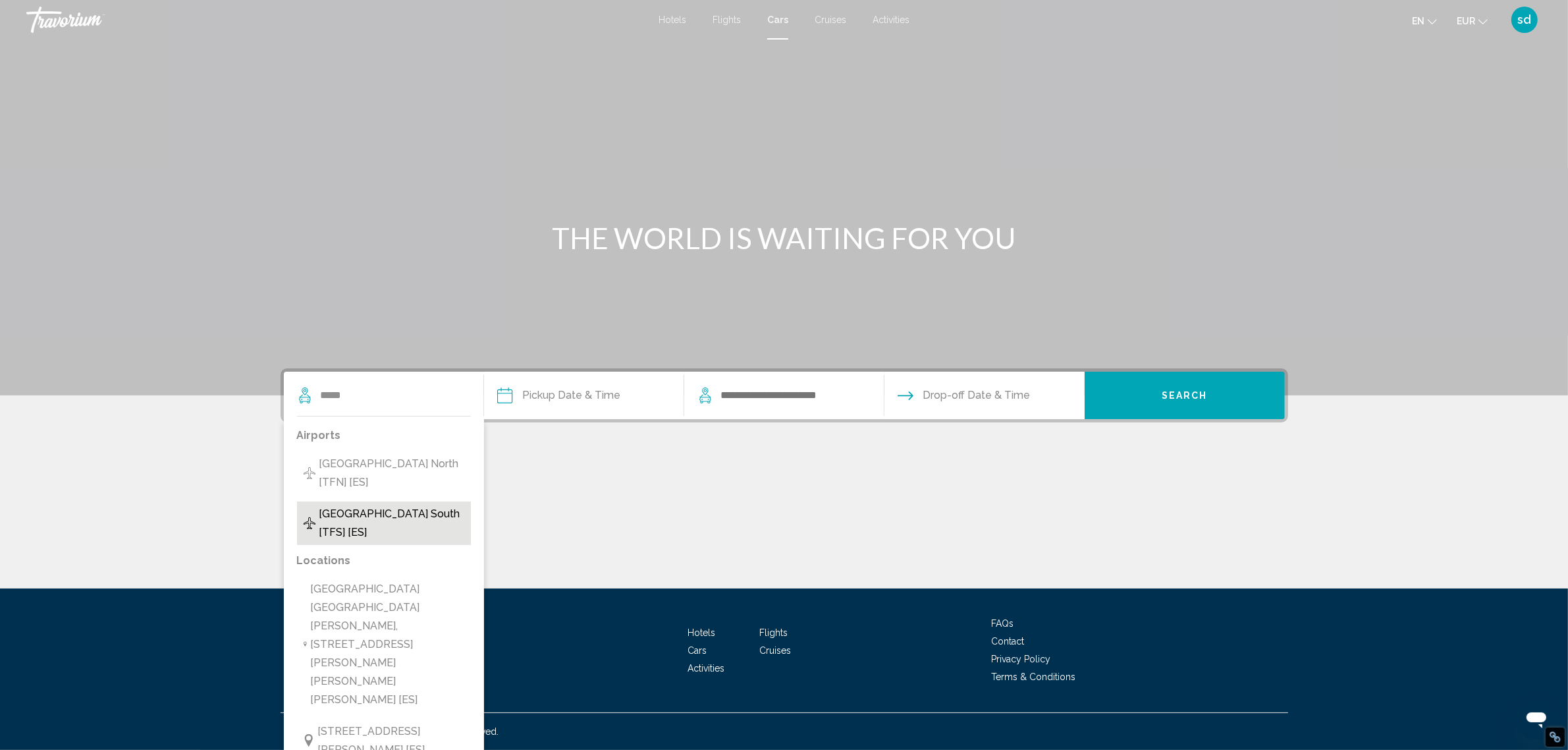
click at [378, 512] on span "[GEOGRAPHIC_DATA] South [TFS] [ES]" at bounding box center [391, 523] width 146 height 37
type input "**********"
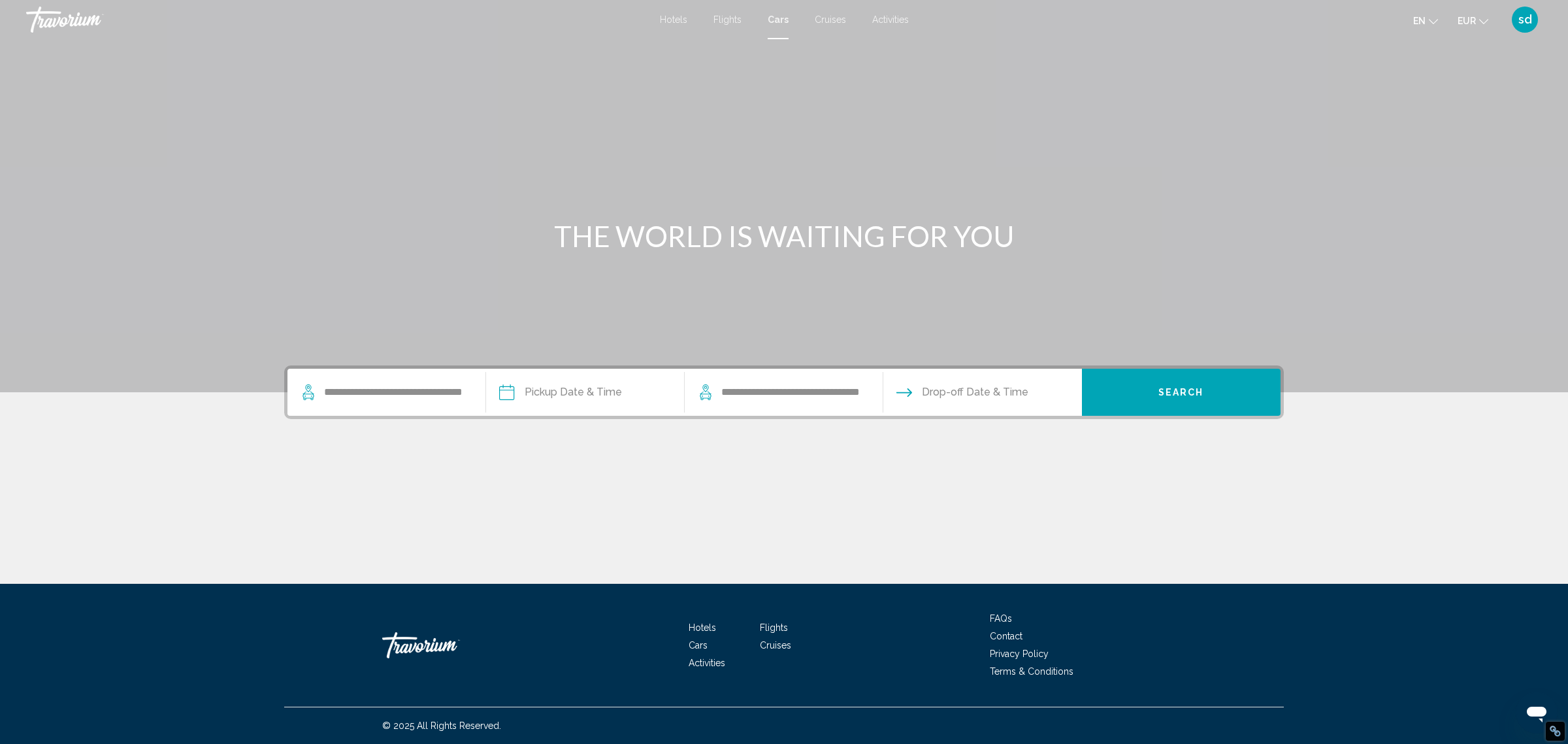
click at [559, 391] on input "Pickup date" at bounding box center [584, 394] width 204 height 51
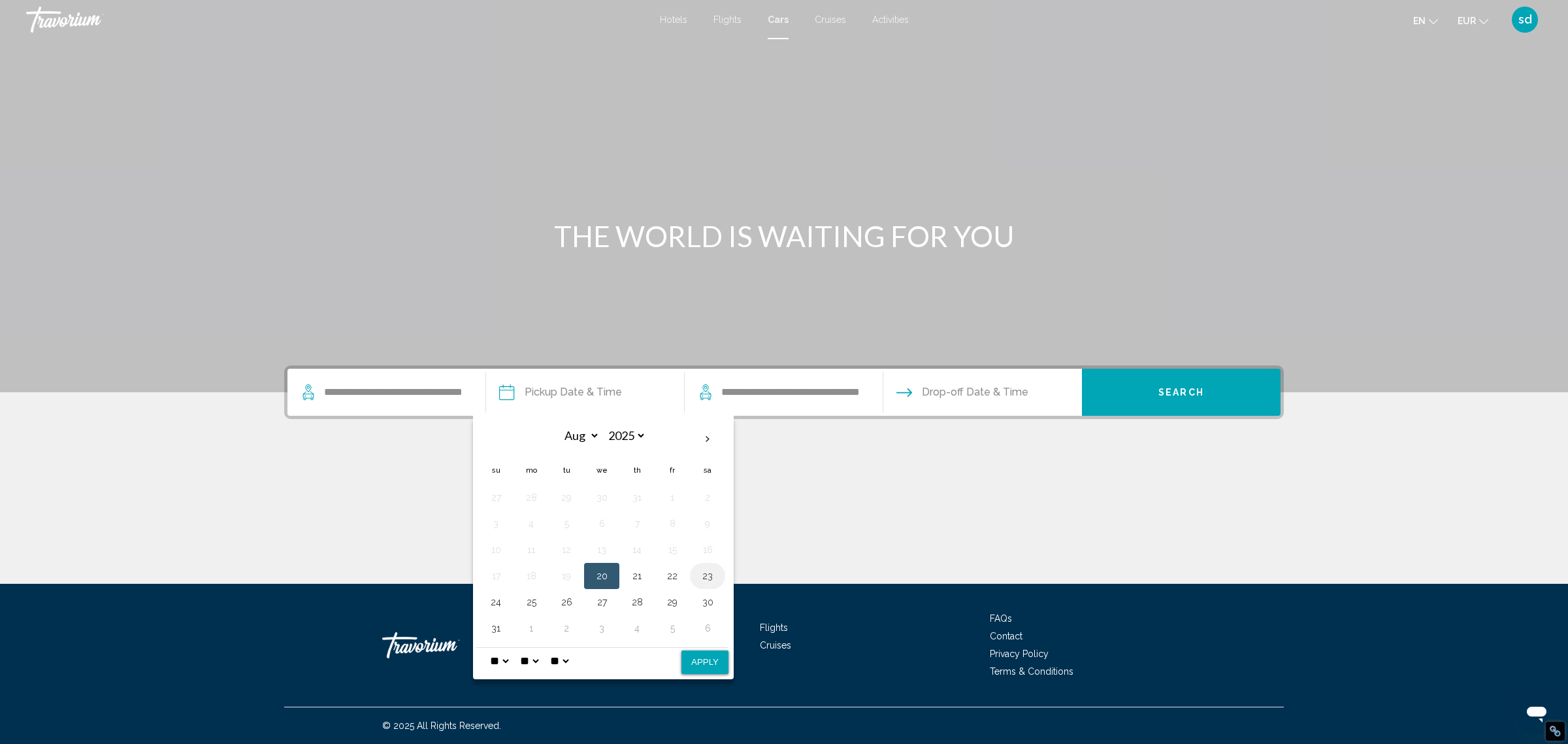
click at [710, 579] on button "23" at bounding box center [708, 575] width 21 height 18
click at [703, 663] on button "Apply" at bounding box center [705, 662] width 47 height 24
type input "**********"
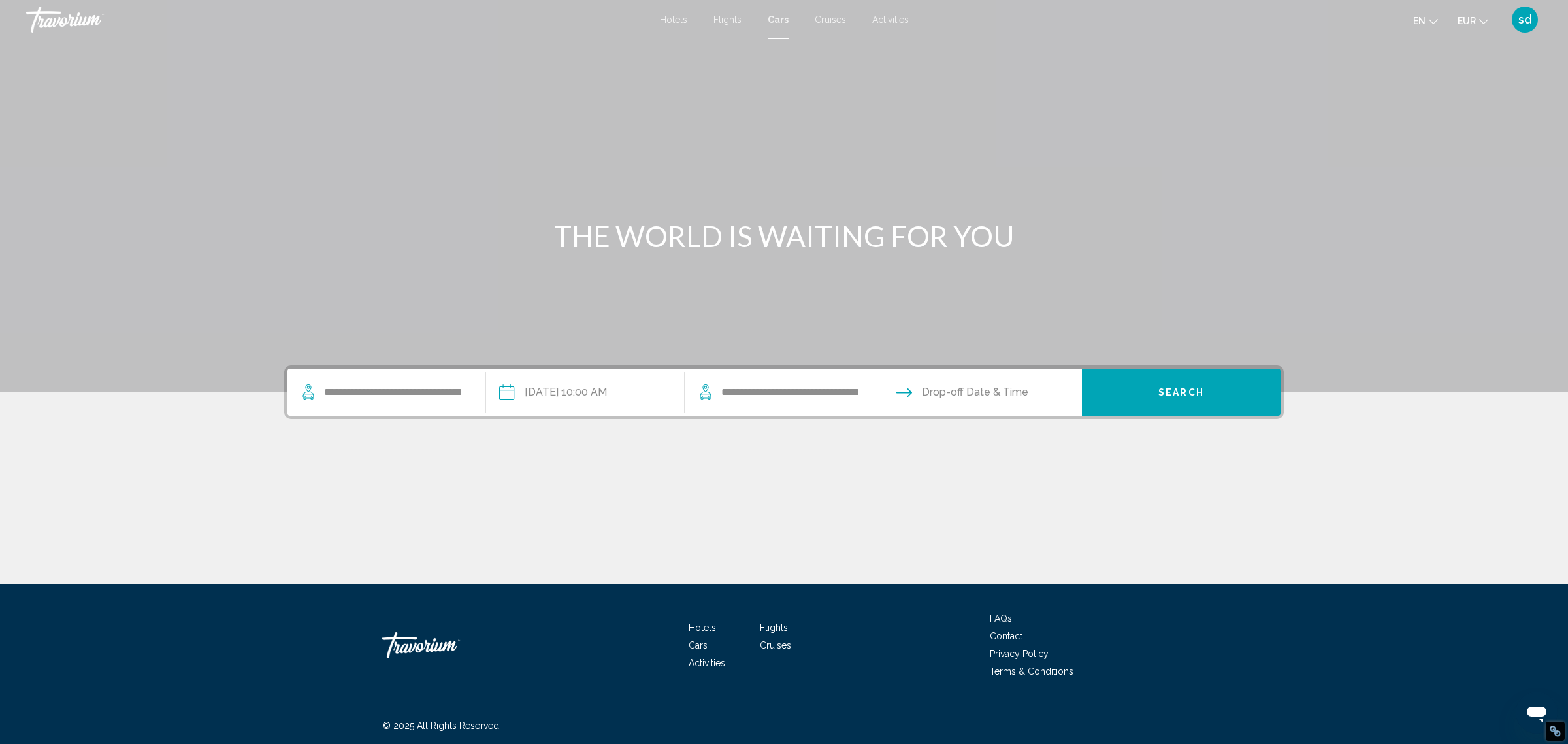
click at [980, 391] on input "Drop-off date" at bounding box center [982, 394] width 204 height 51
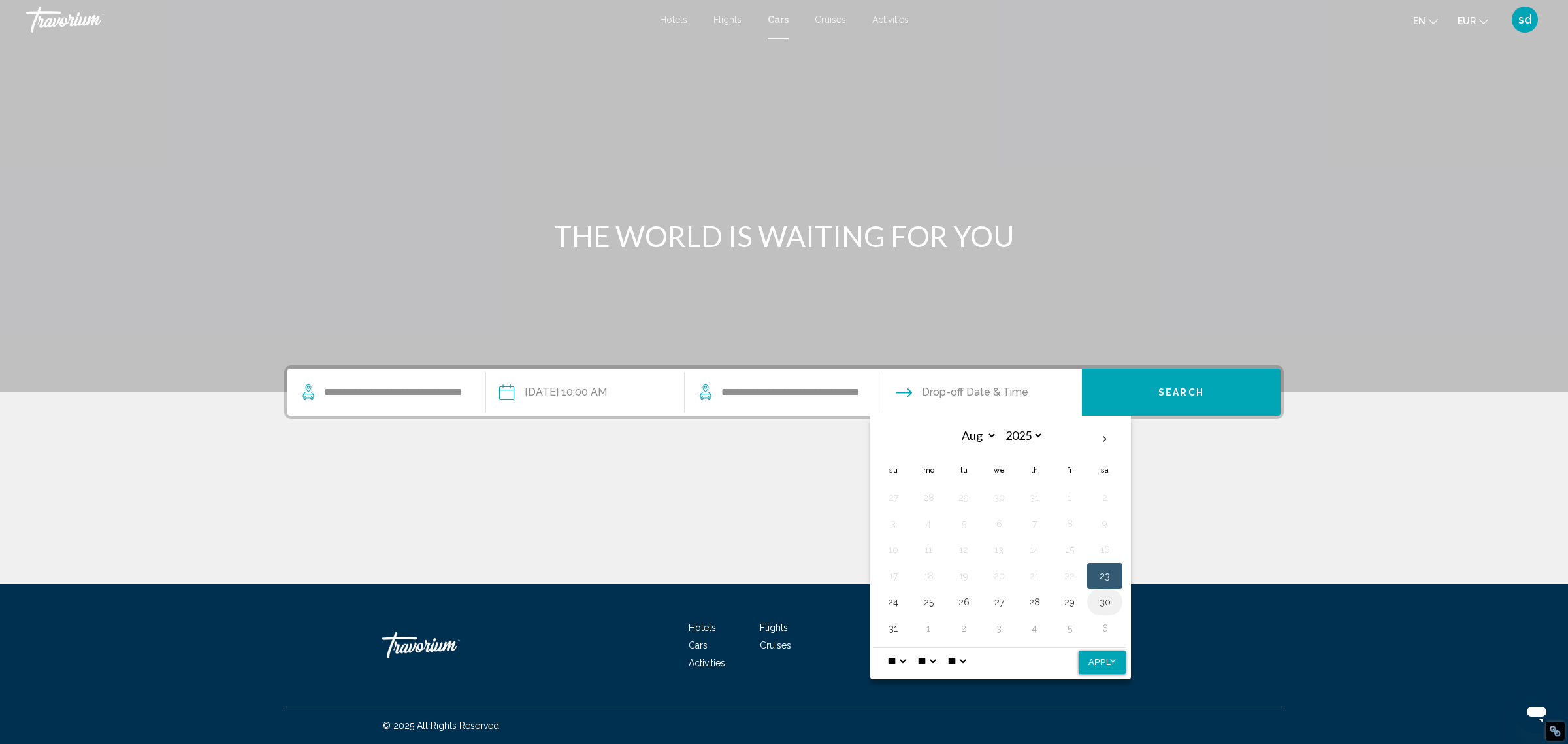
click at [1111, 600] on button "30" at bounding box center [1105, 601] width 21 height 18
click at [1109, 661] on button "Apply" at bounding box center [1102, 662] width 47 height 24
type input "**********"
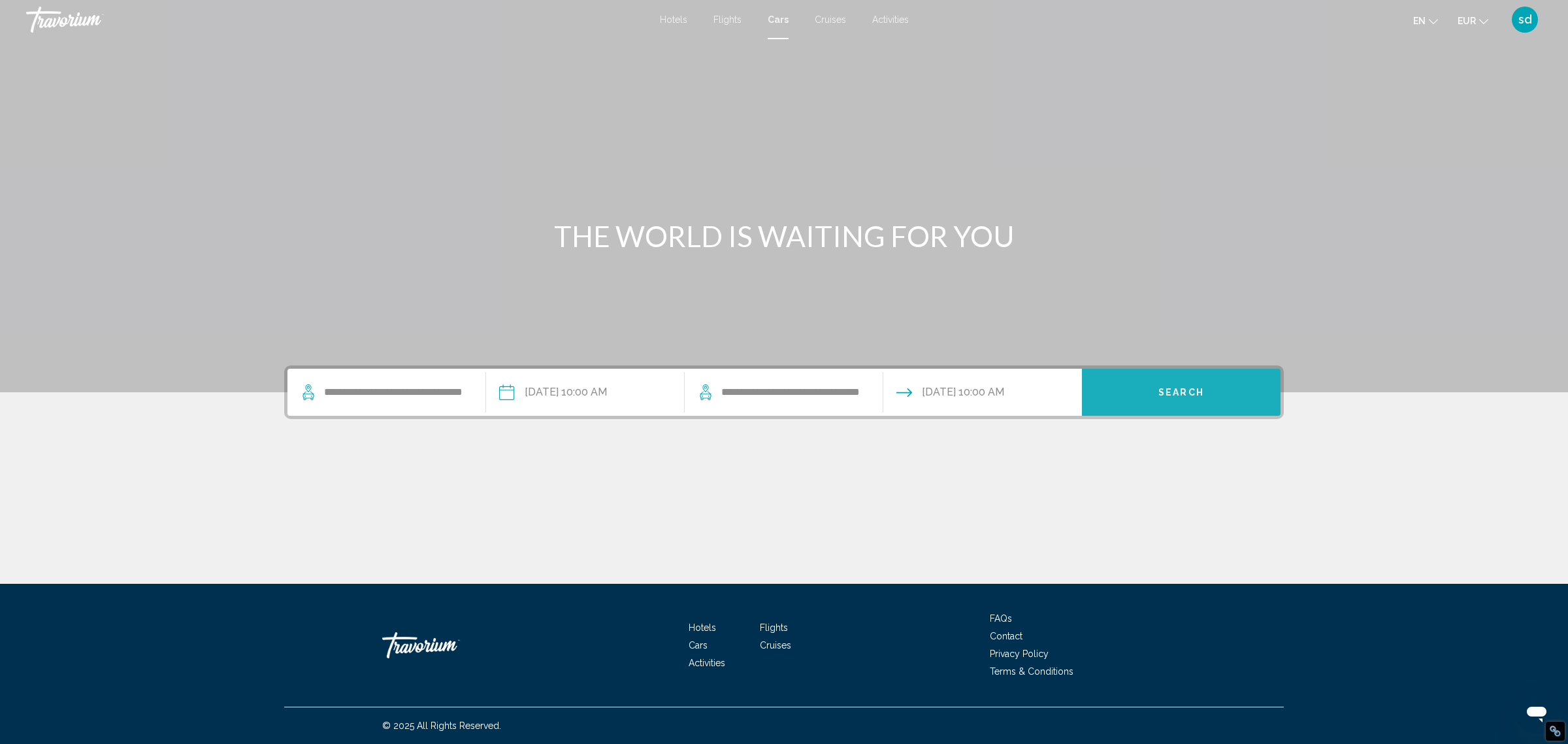
click at [1202, 389] on span "Search" at bounding box center [1181, 393] width 46 height 11
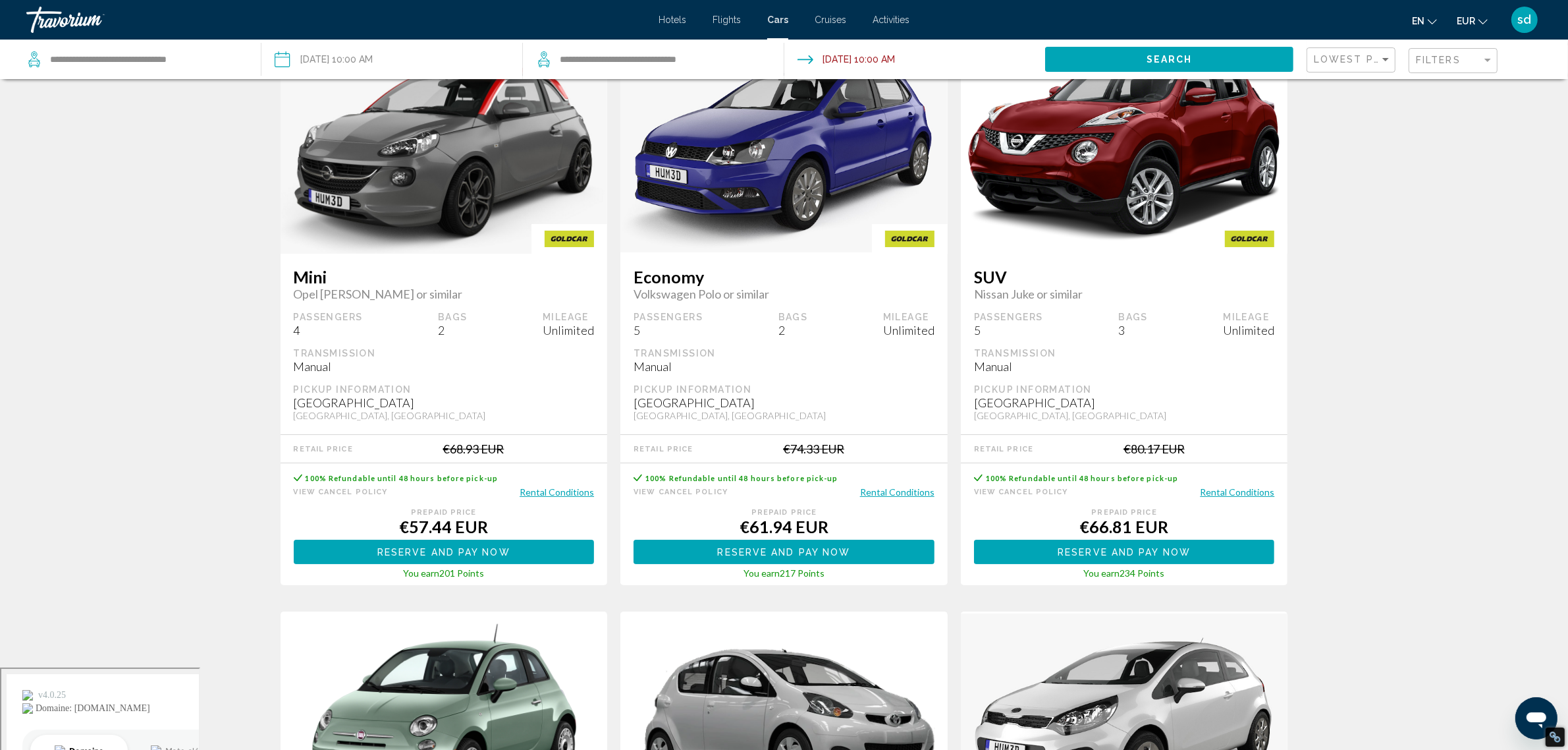
scroll to position [86, 0]
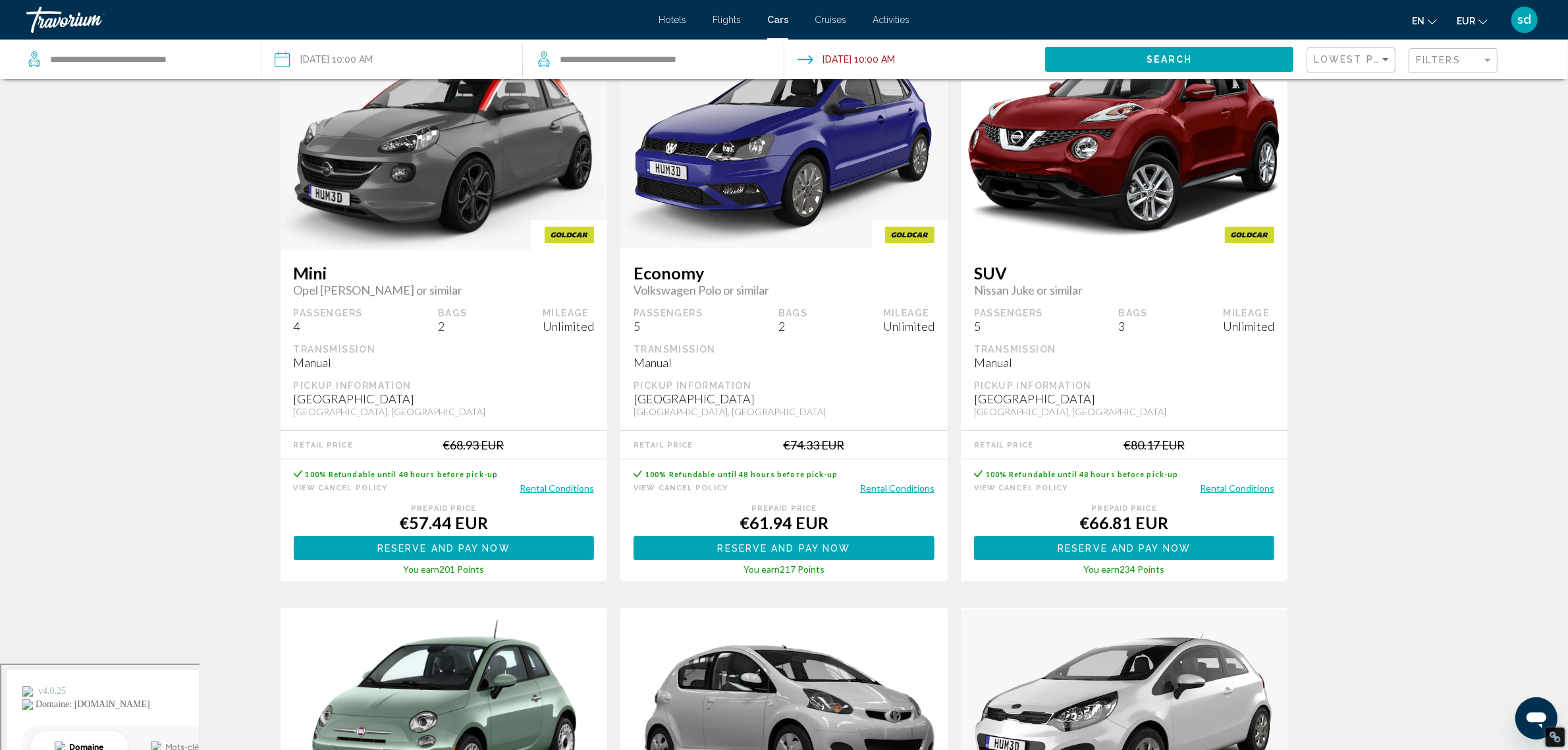
click at [444, 544] on span "Reserve and pay now" at bounding box center [444, 548] width 133 height 11
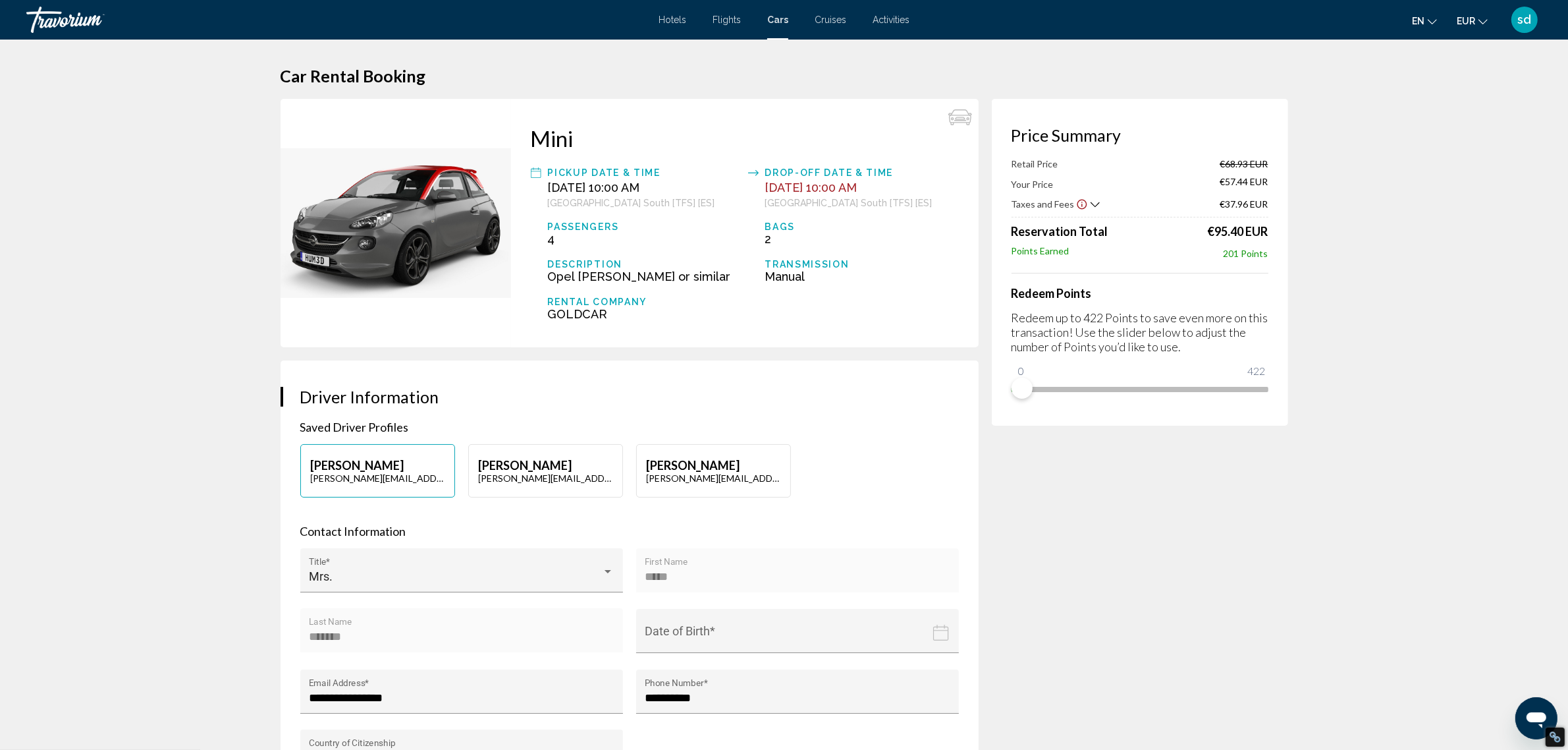
click at [818, 17] on span "Cruises" at bounding box center [831, 19] width 32 height 11
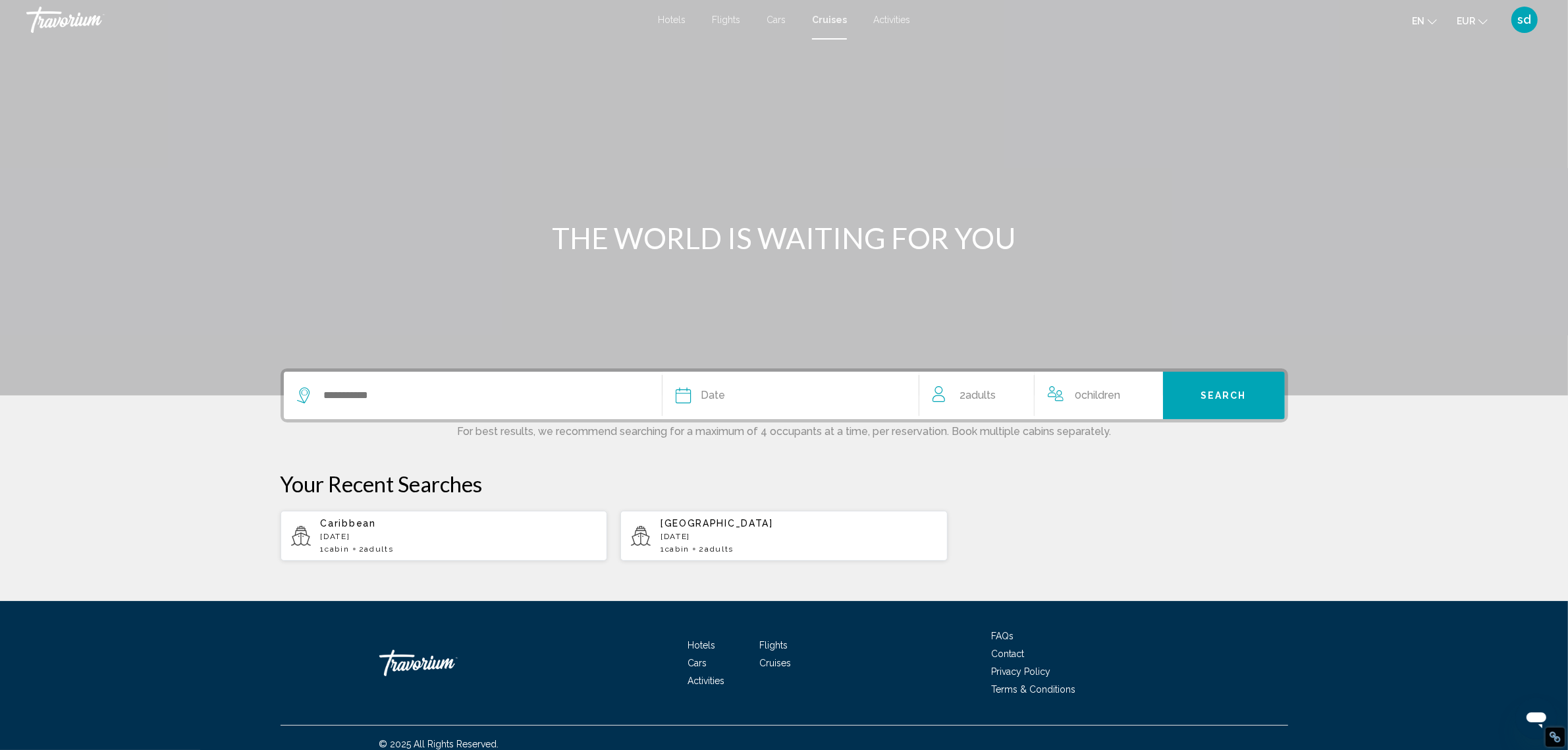
click at [354, 539] on p "[DATE]" at bounding box center [459, 536] width 277 height 9
type input "*********"
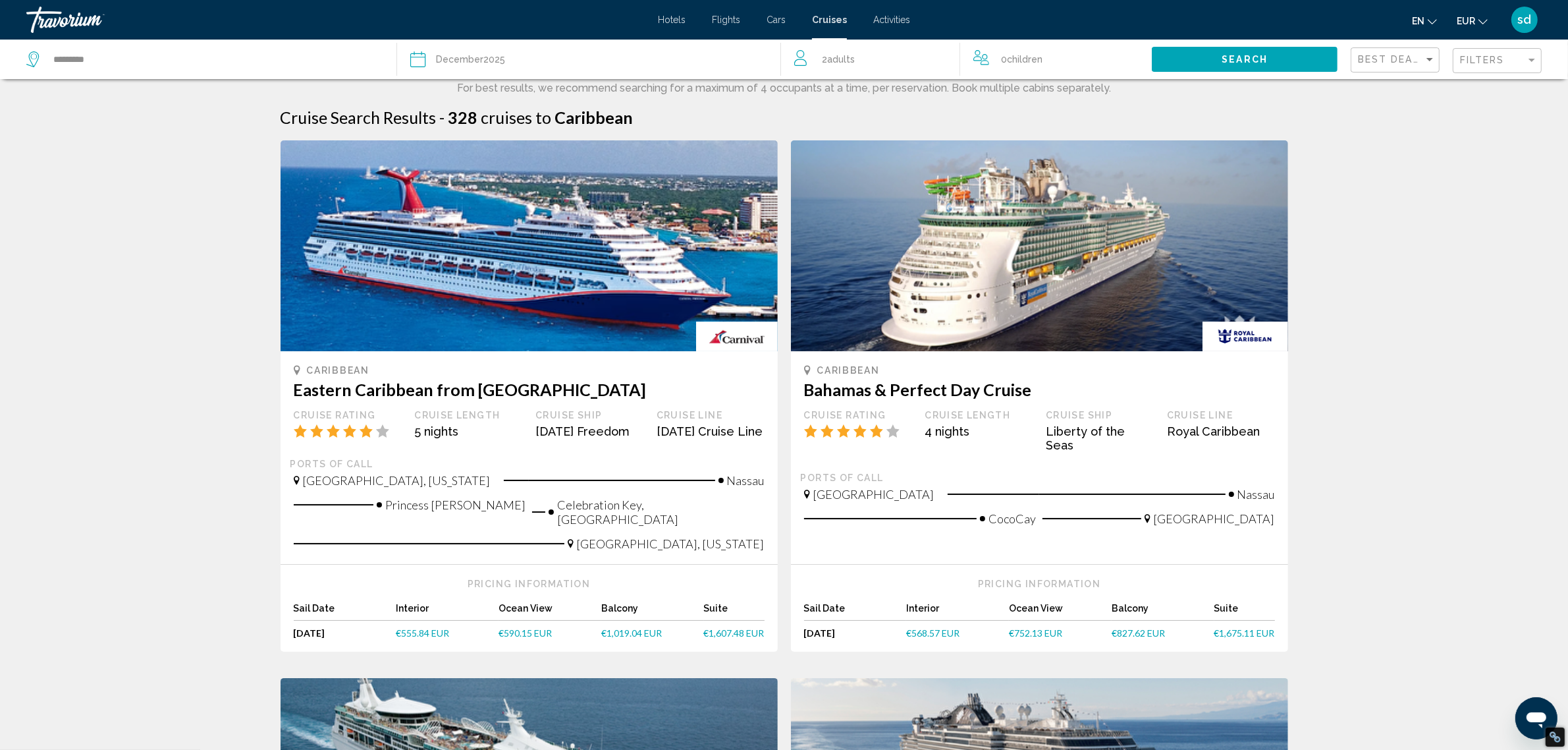
click at [892, 20] on span "Activities" at bounding box center [892, 19] width 37 height 11
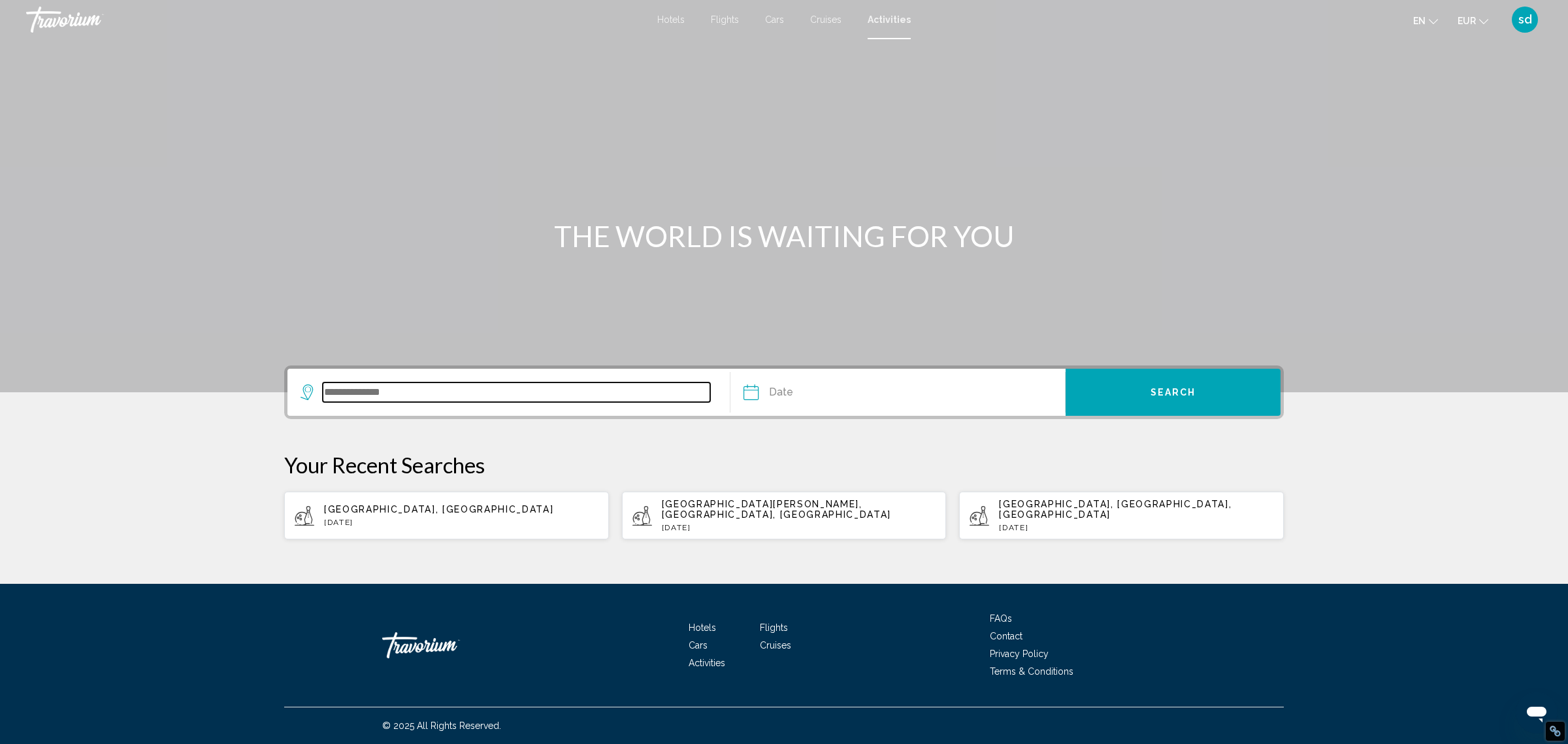
click at [426, 390] on input "Search widget" at bounding box center [516, 392] width 388 height 19
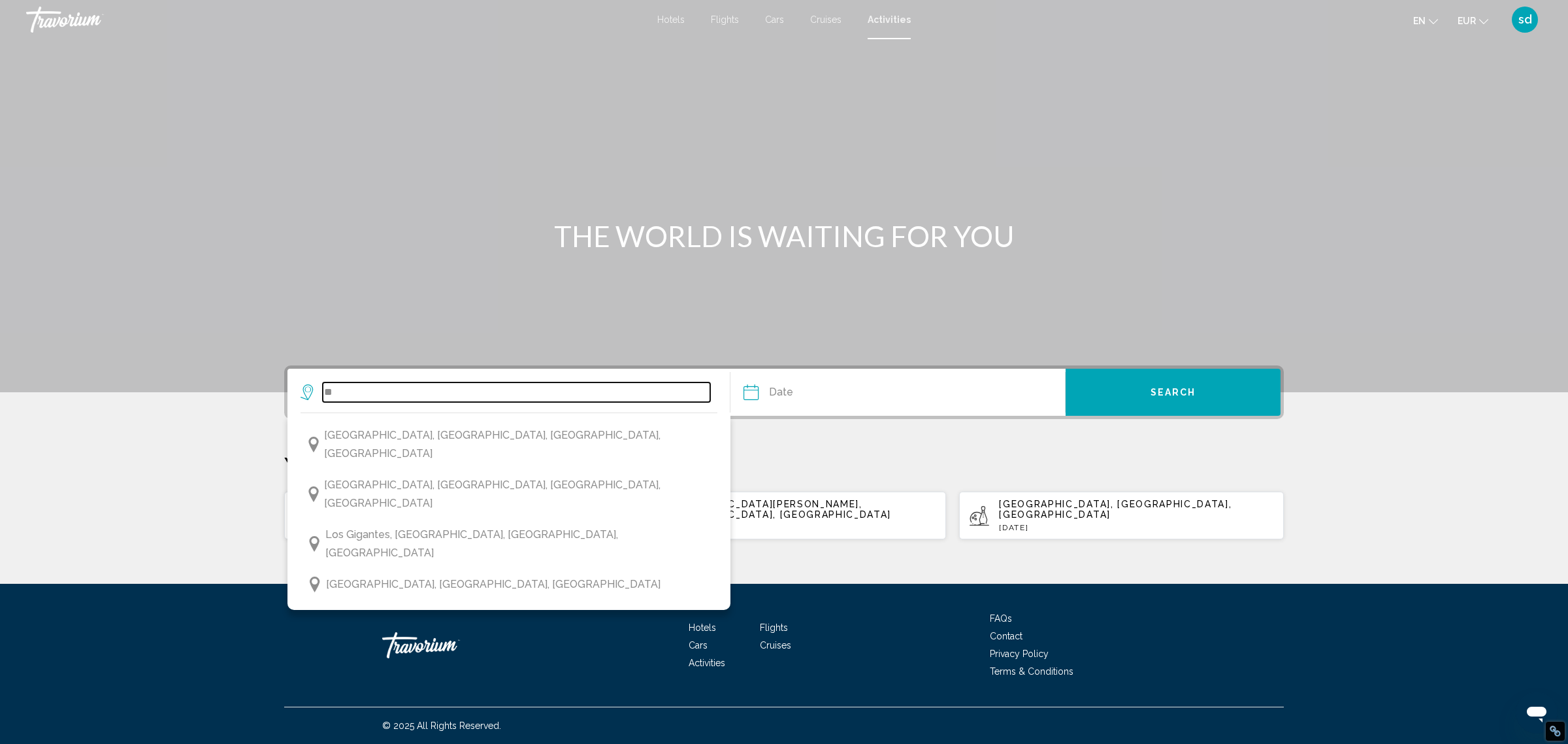
type input "*"
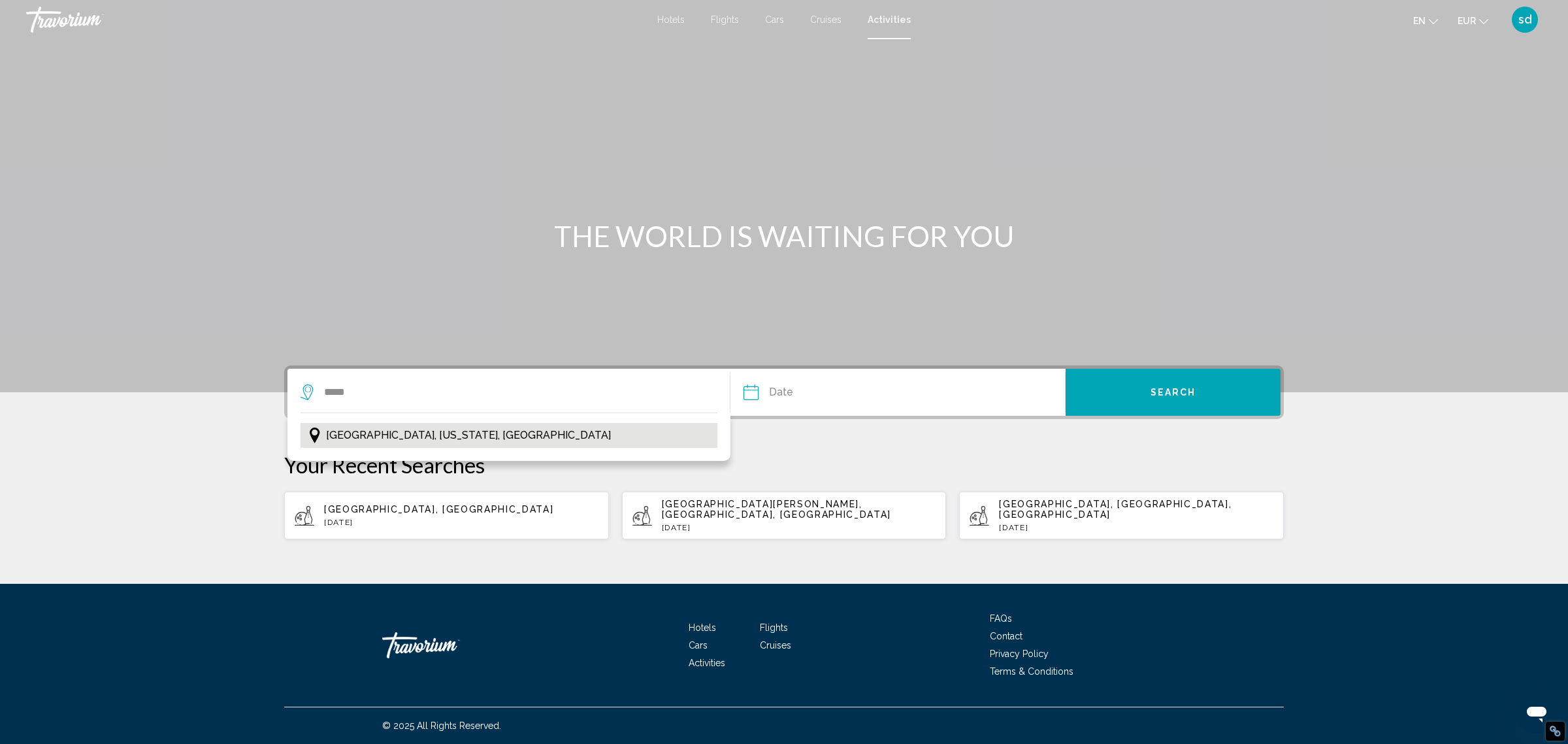
click at [404, 435] on span "[GEOGRAPHIC_DATA], [US_STATE], [GEOGRAPHIC_DATA]" at bounding box center [469, 435] width 285 height 18
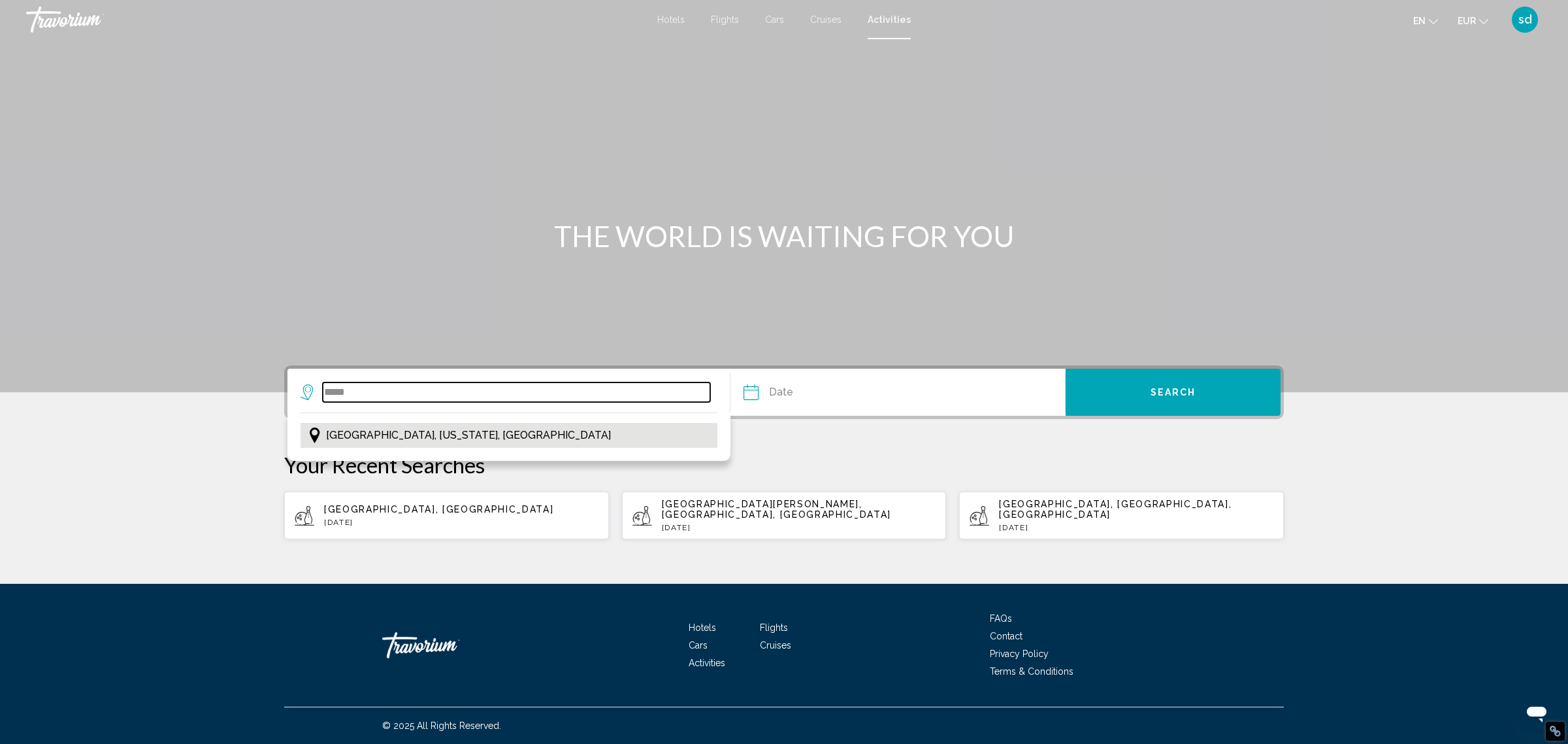
type input "**********"
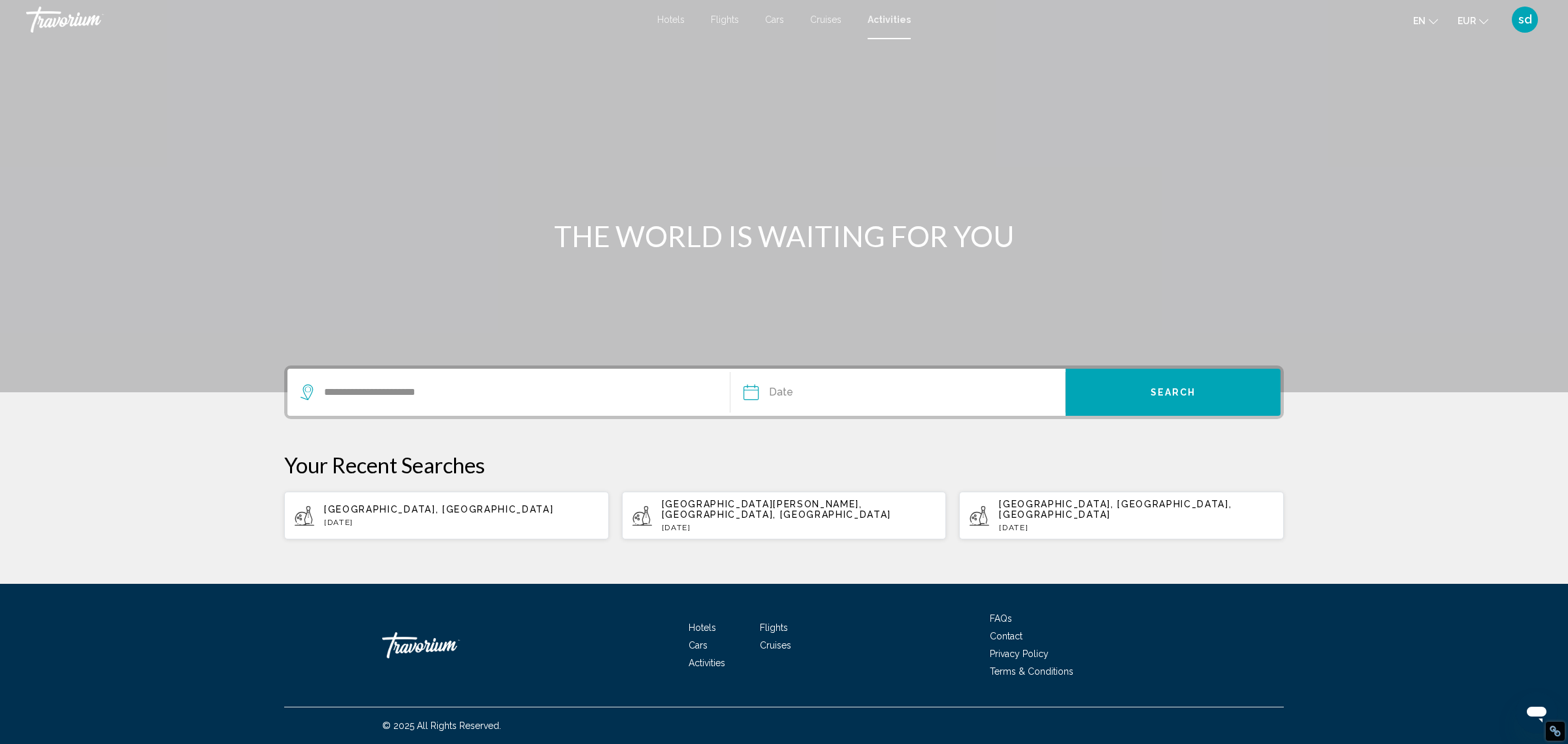
click at [789, 378] on input "Date" at bounding box center [823, 394] width 166 height 51
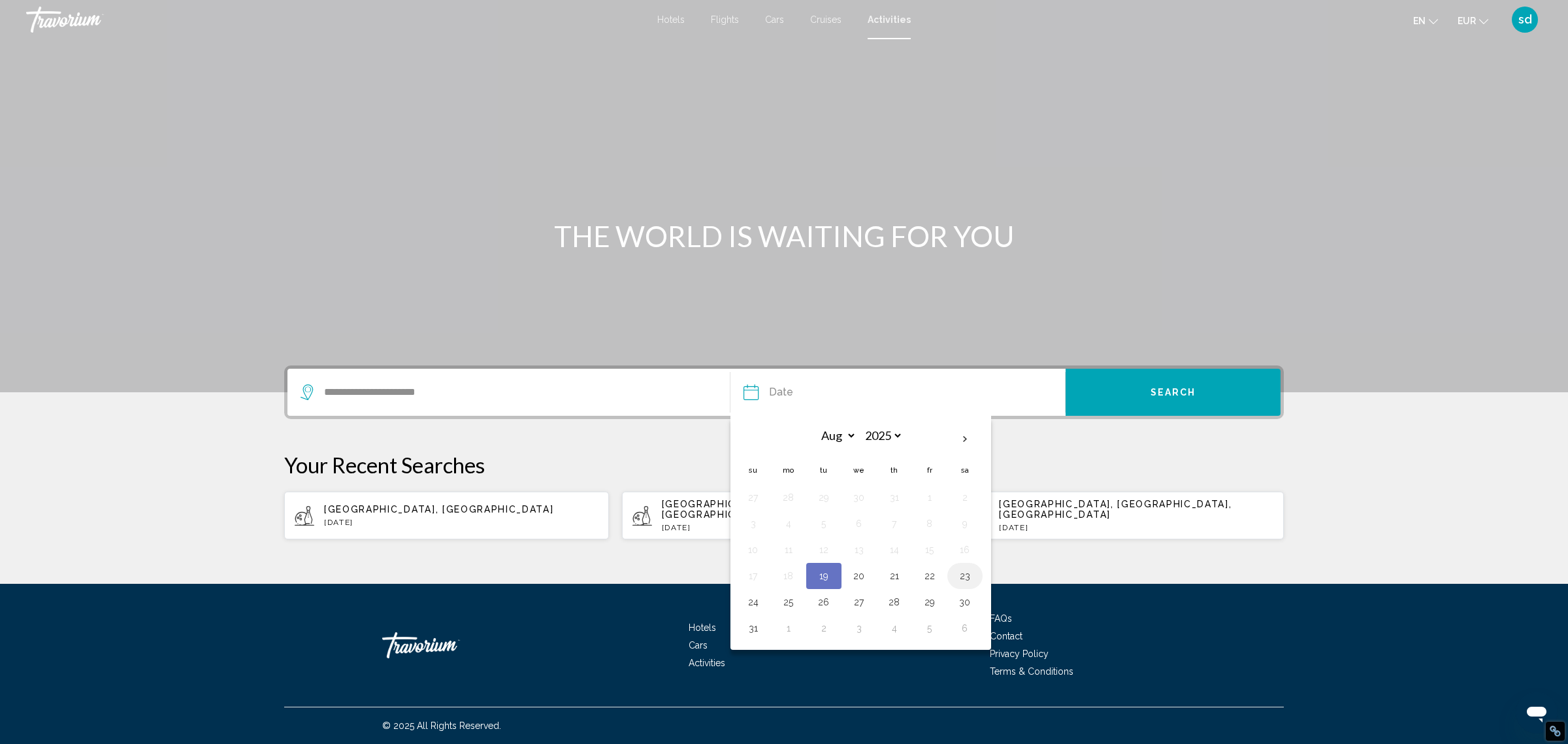
click at [970, 575] on button "23" at bounding box center [965, 575] width 21 height 18
type input "**********"
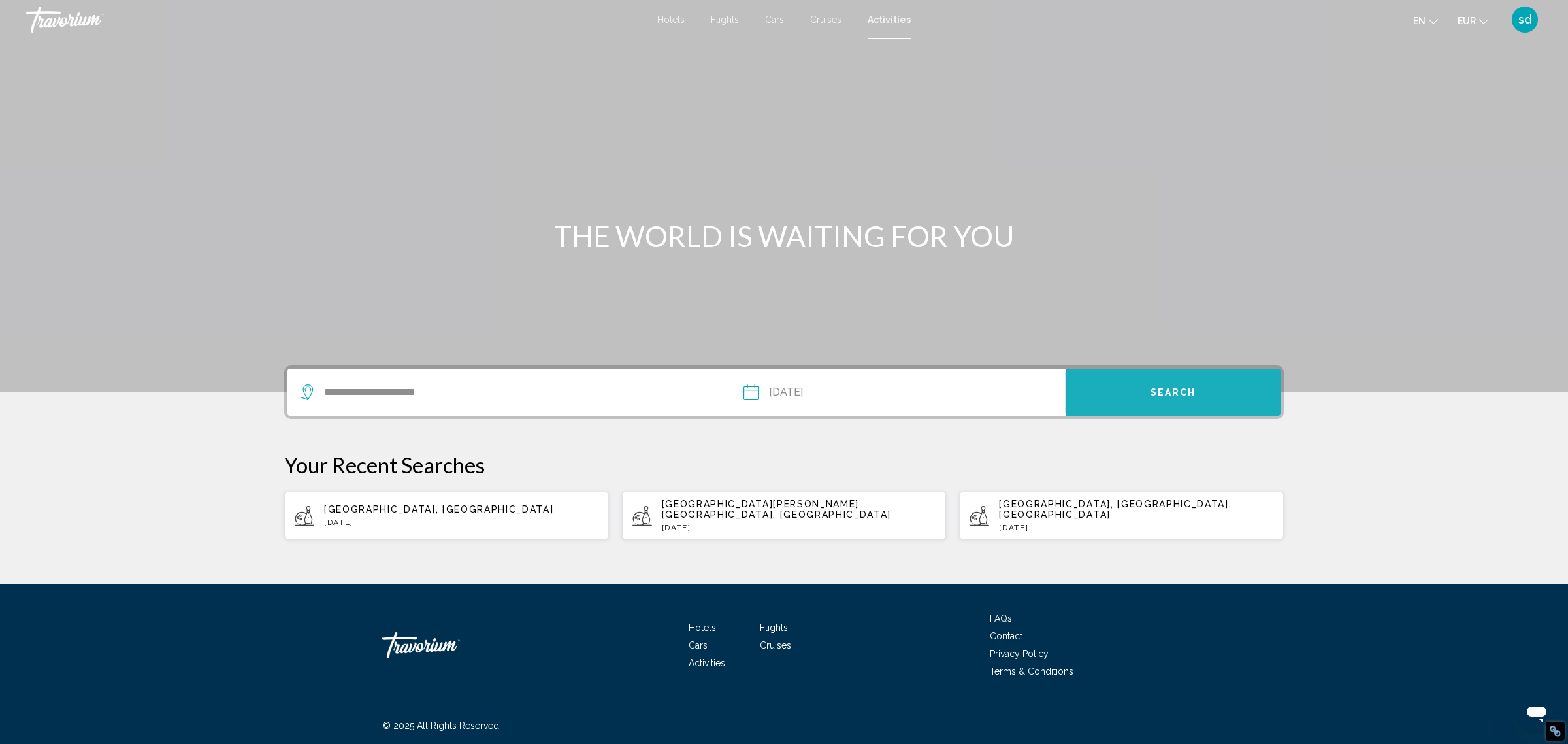
click at [1158, 381] on button "Search" at bounding box center [1173, 392] width 215 height 47
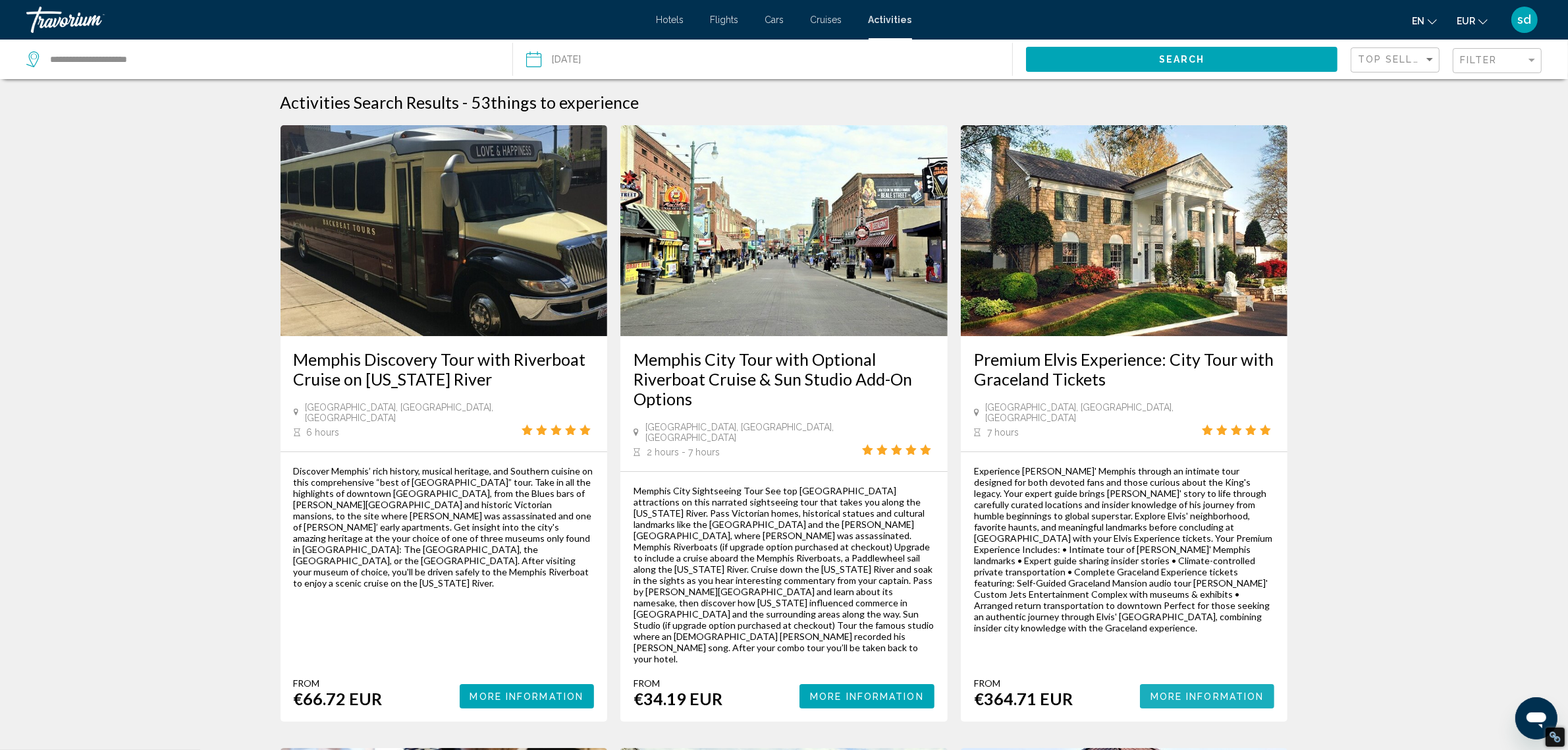
click at [1167, 691] on span "More Information" at bounding box center [1207, 696] width 114 height 11
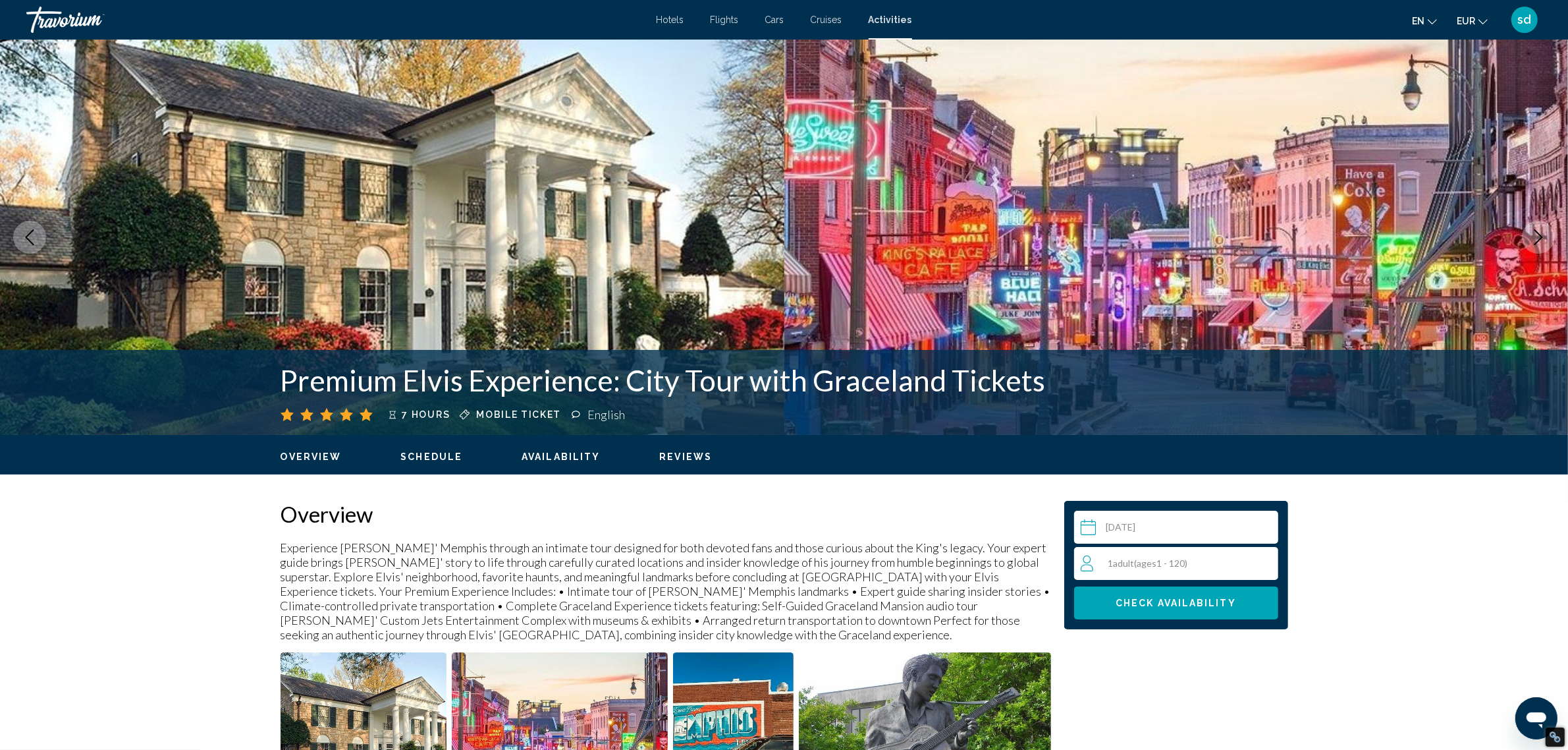
click at [1428, 23] on icon "Change language" at bounding box center [1432, 21] width 9 height 9
click at [1401, 87] on button "Français" at bounding box center [1396, 86] width 61 height 17
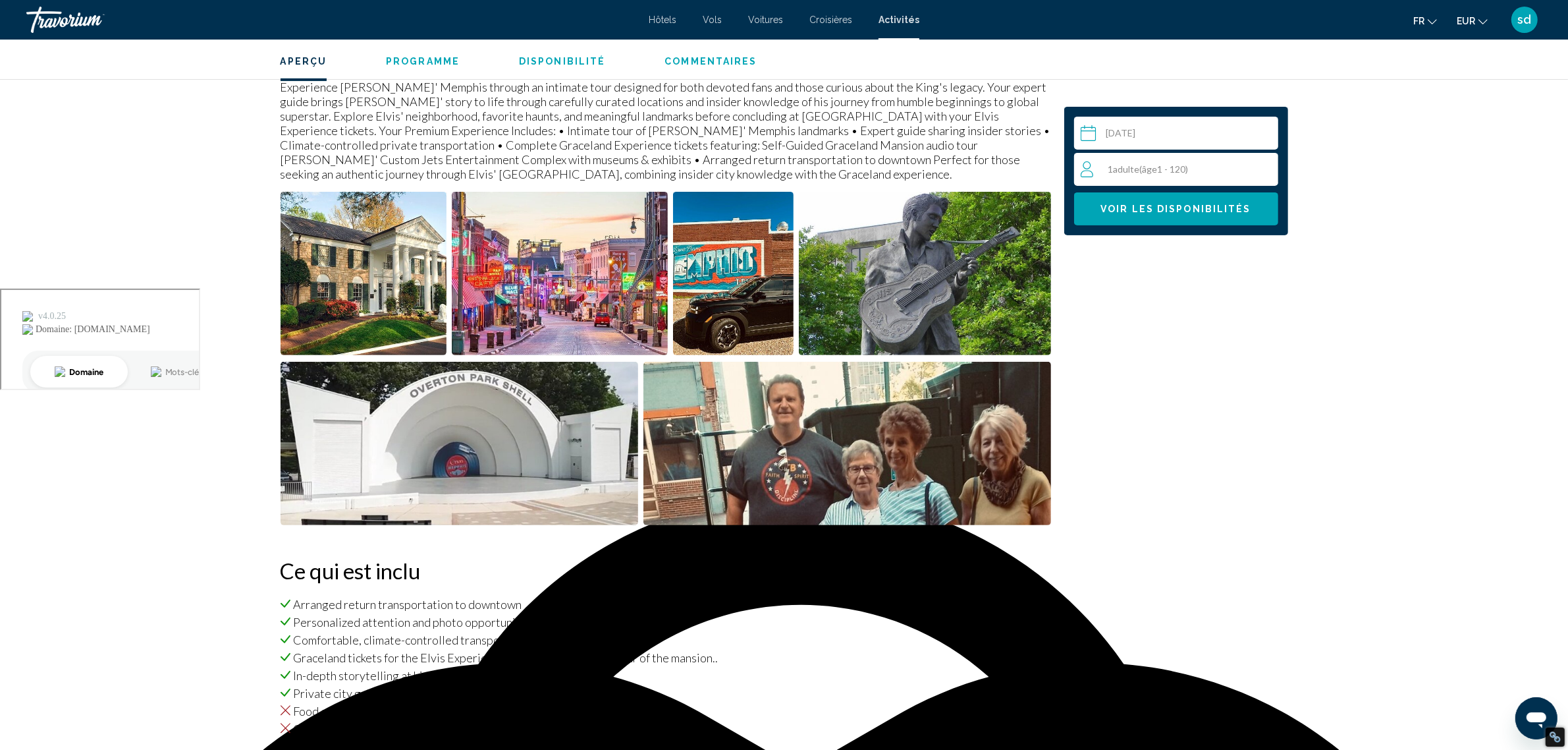
scroll to position [424, 0]
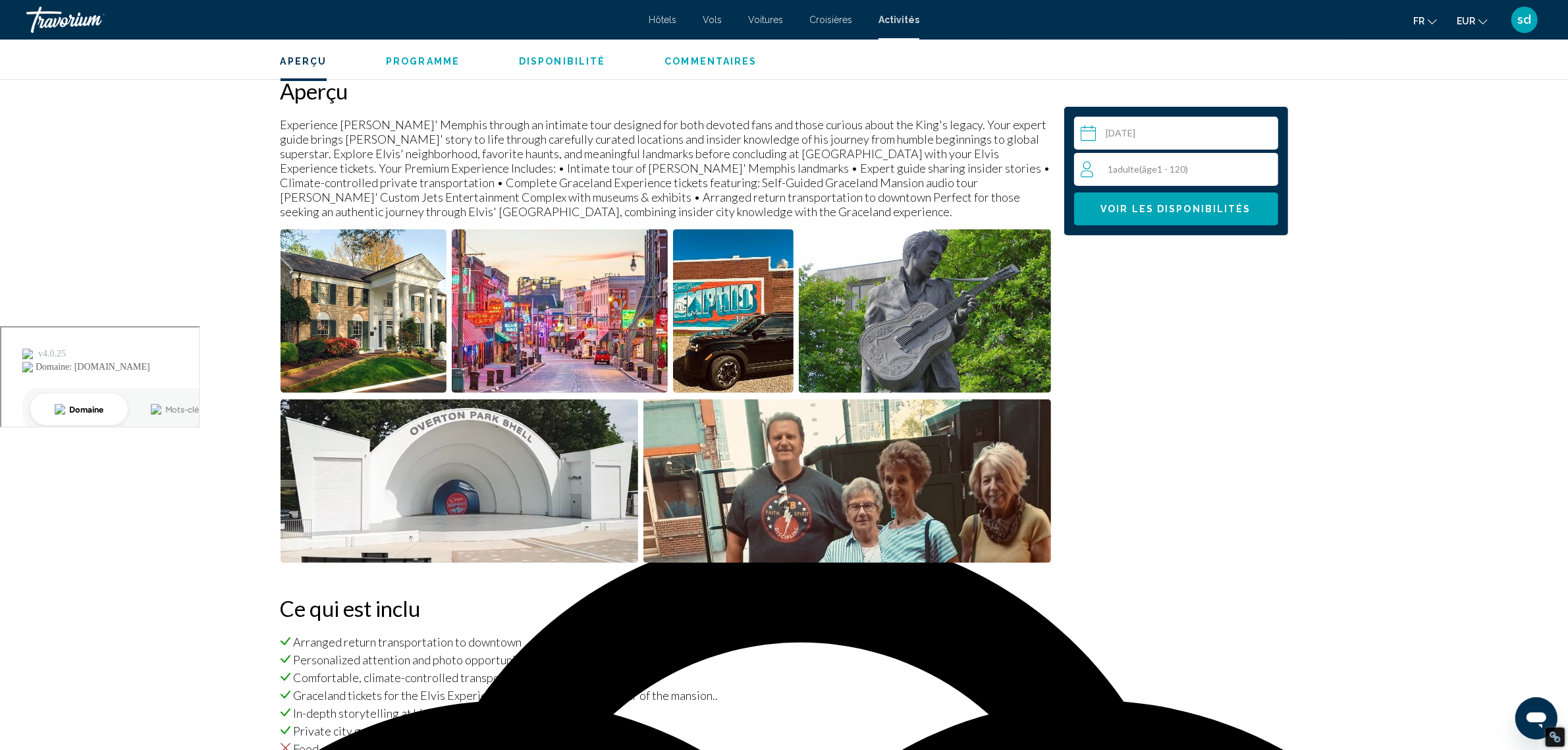
click at [1525, 20] on span "sd" at bounding box center [1525, 19] width 14 height 13
click at [1463, 120] on link "Mon compte" at bounding box center [1445, 124] width 69 height 17
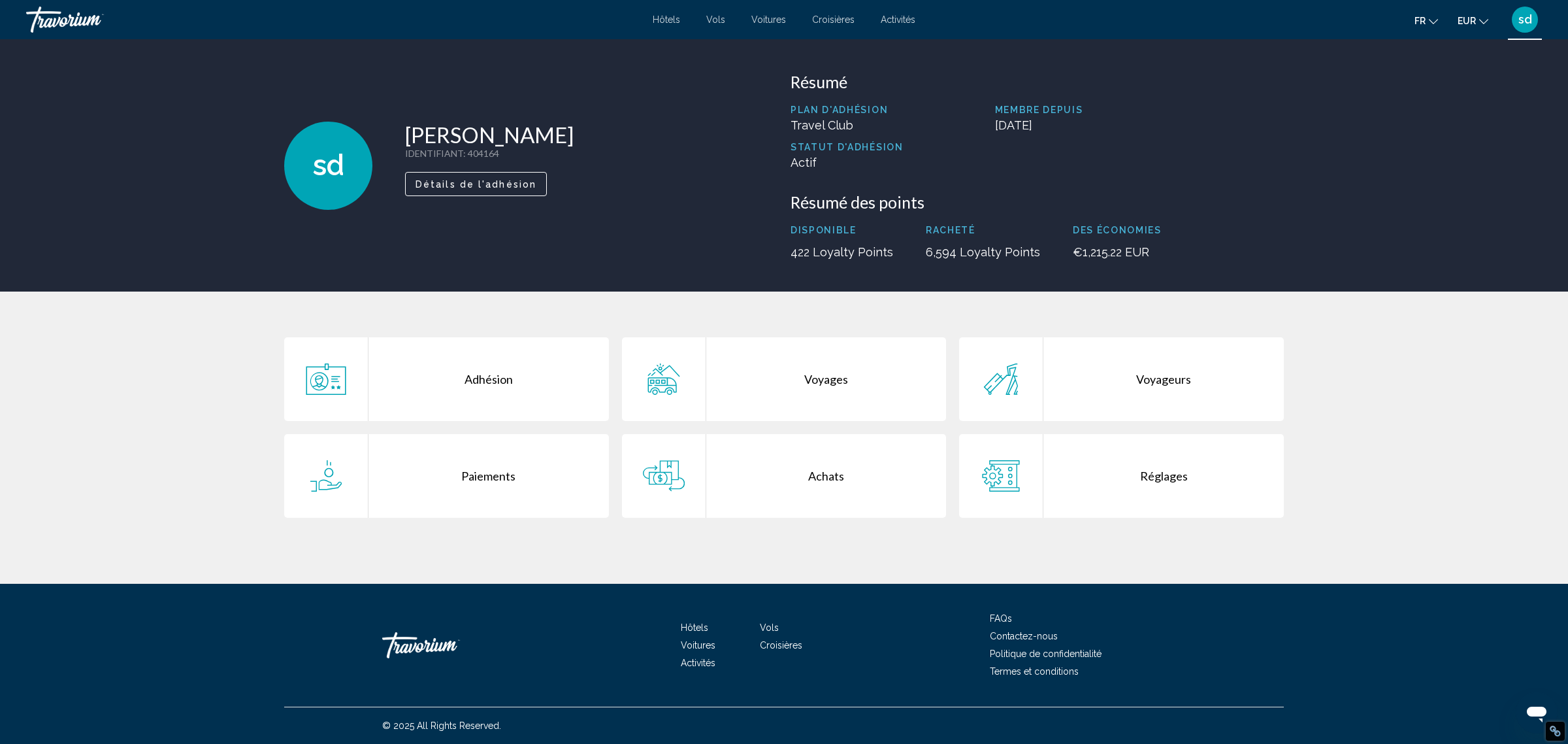
click at [827, 474] on div "Achats" at bounding box center [826, 476] width 241 height 84
